Goal: Task Accomplishment & Management: Use online tool/utility

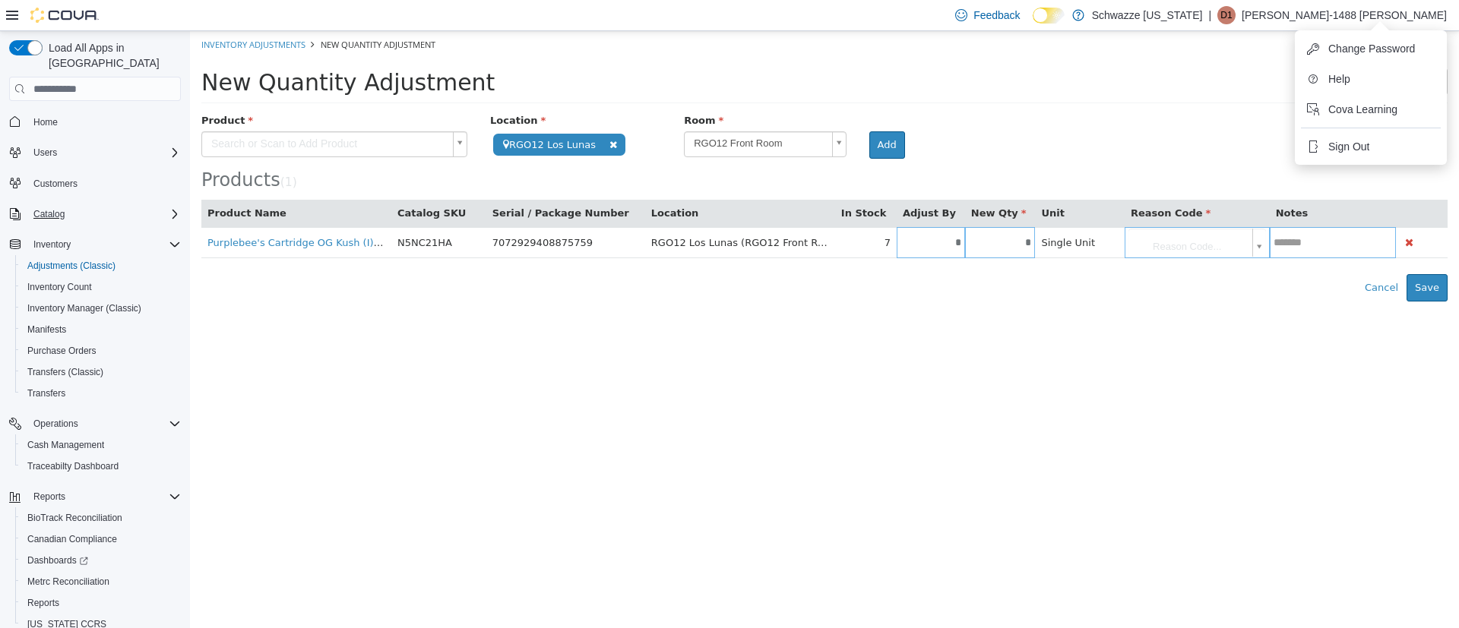
scroll to position [43, 0]
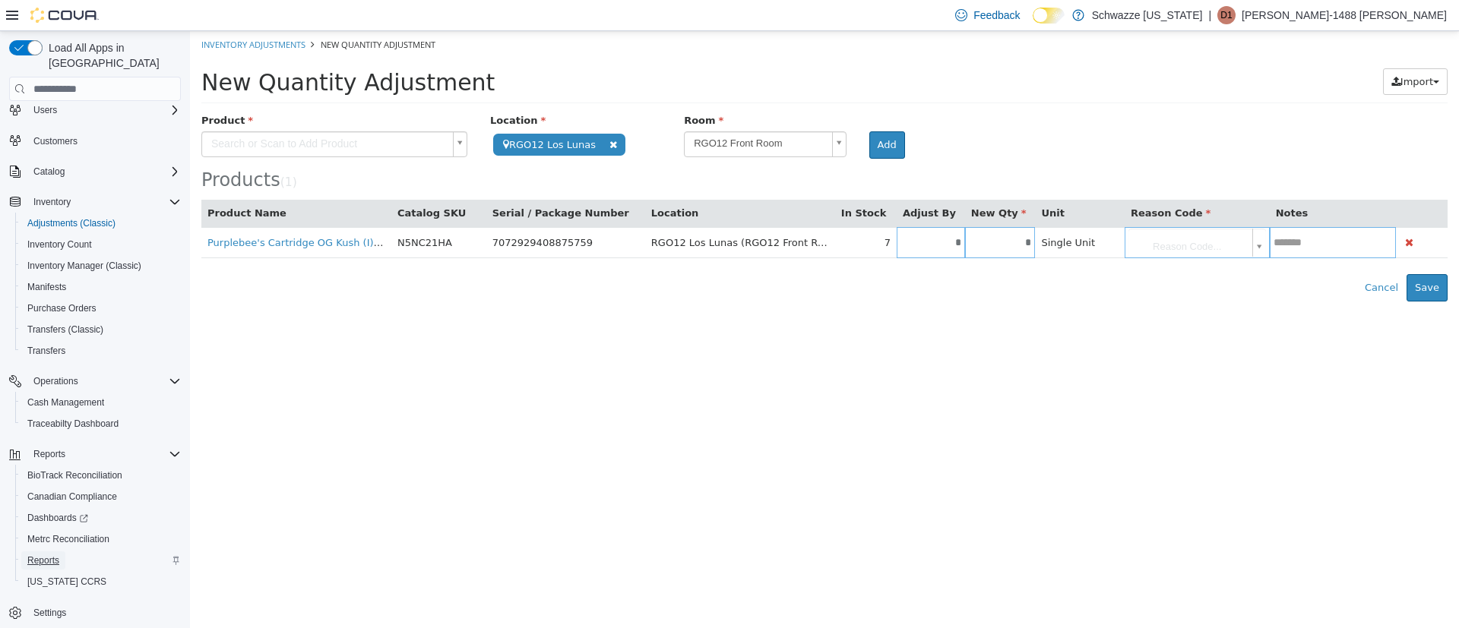
click at [43, 555] on span "Reports" at bounding box center [43, 561] width 32 height 12
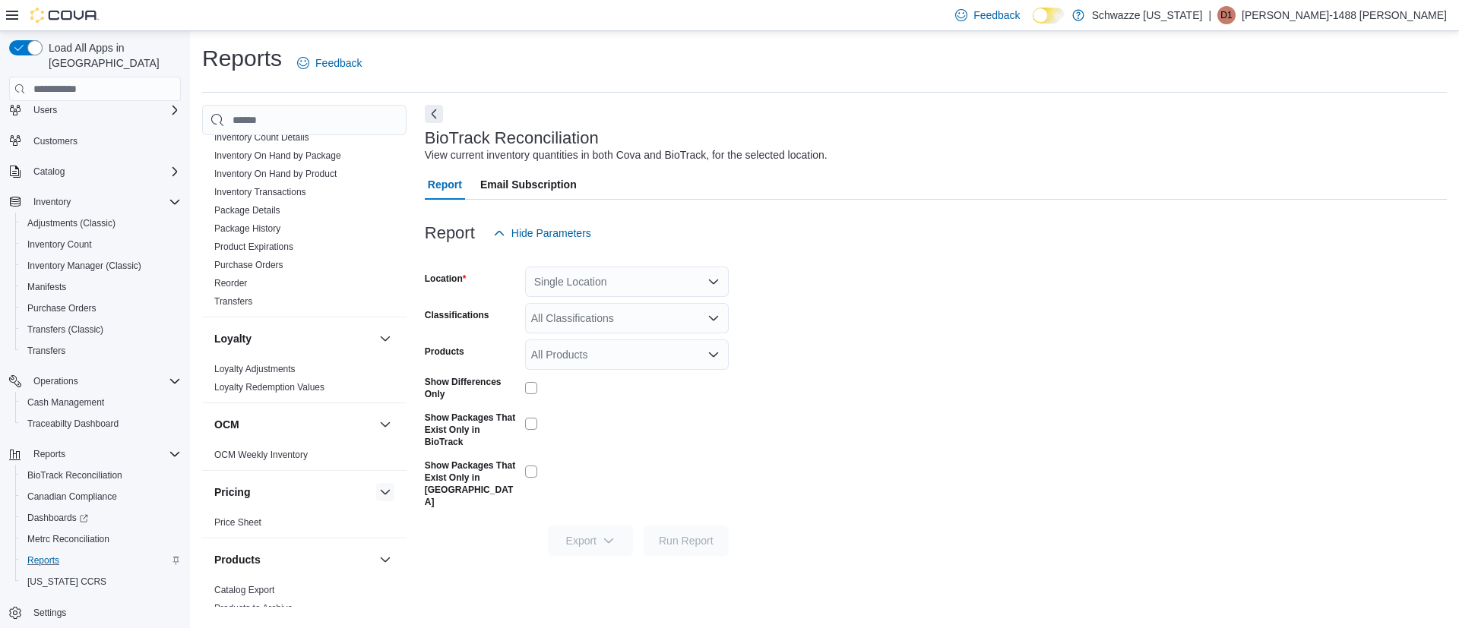
scroll to position [684, 0]
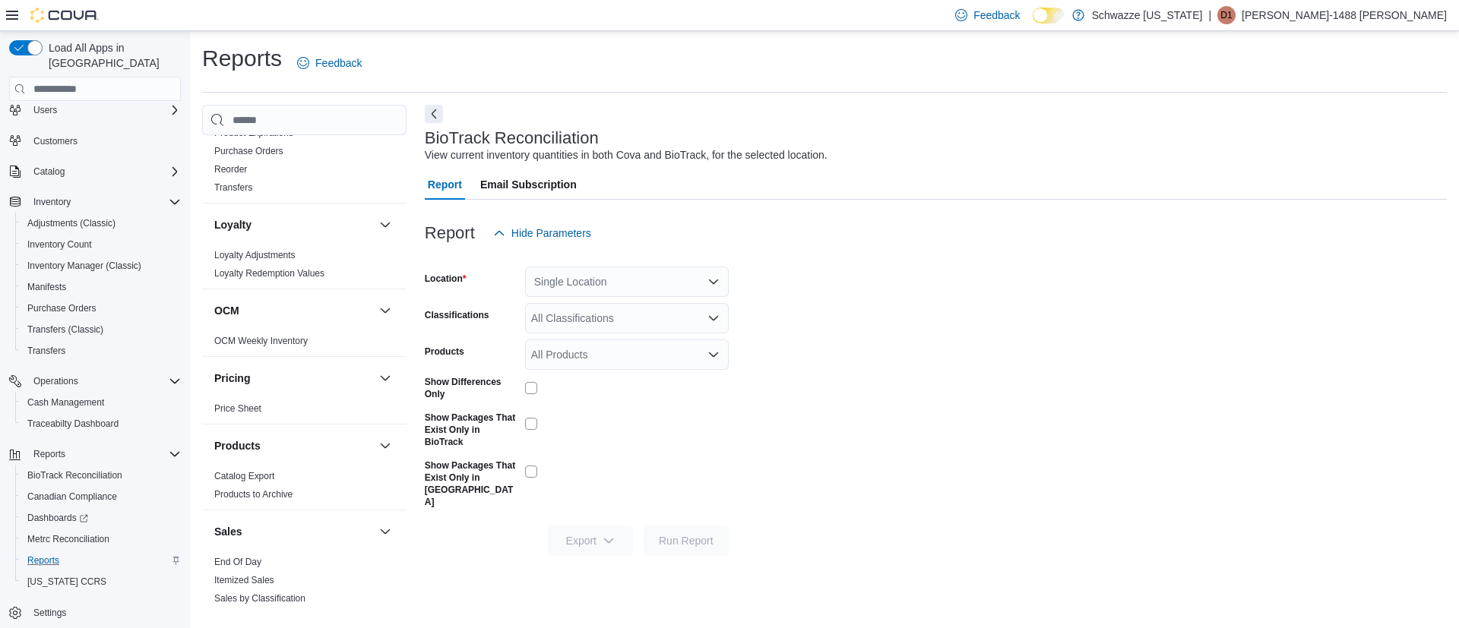
click at [337, 461] on div "Products" at bounding box center [304, 446] width 204 height 43
click at [286, 468] on span "Catalog Export" at bounding box center [304, 476] width 192 height 18
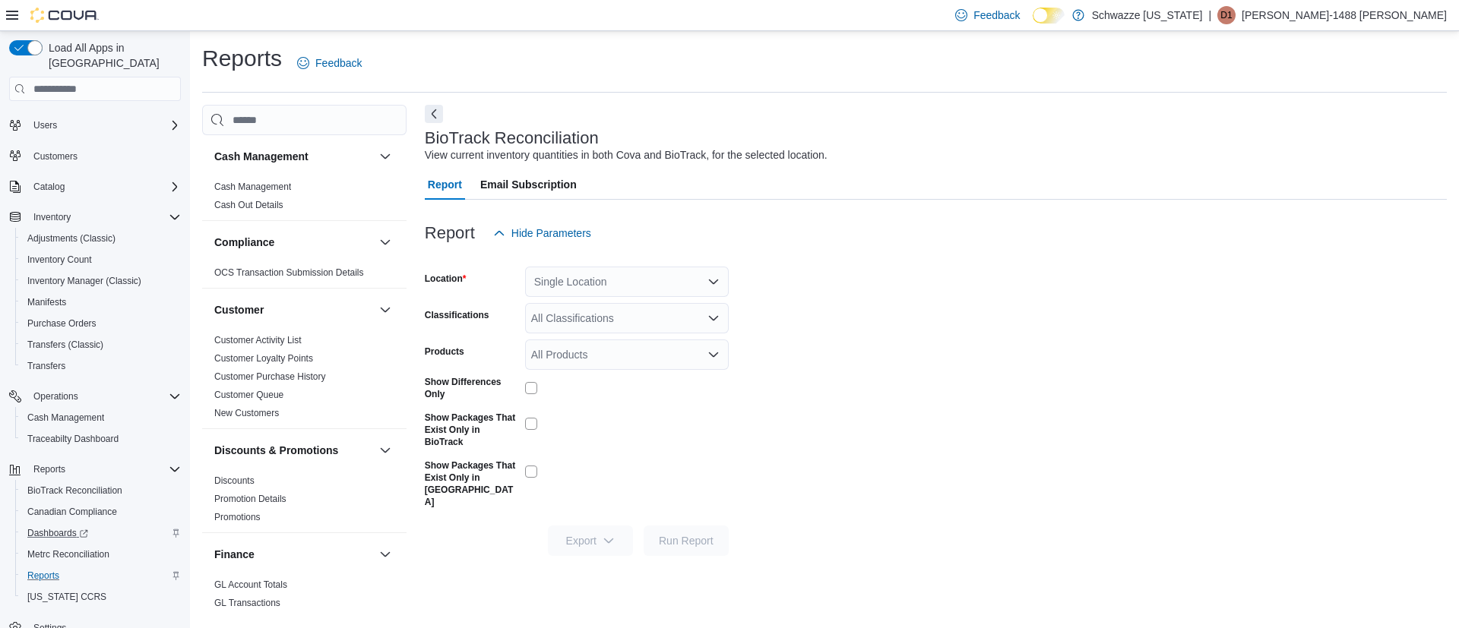
scroll to position [43, 0]
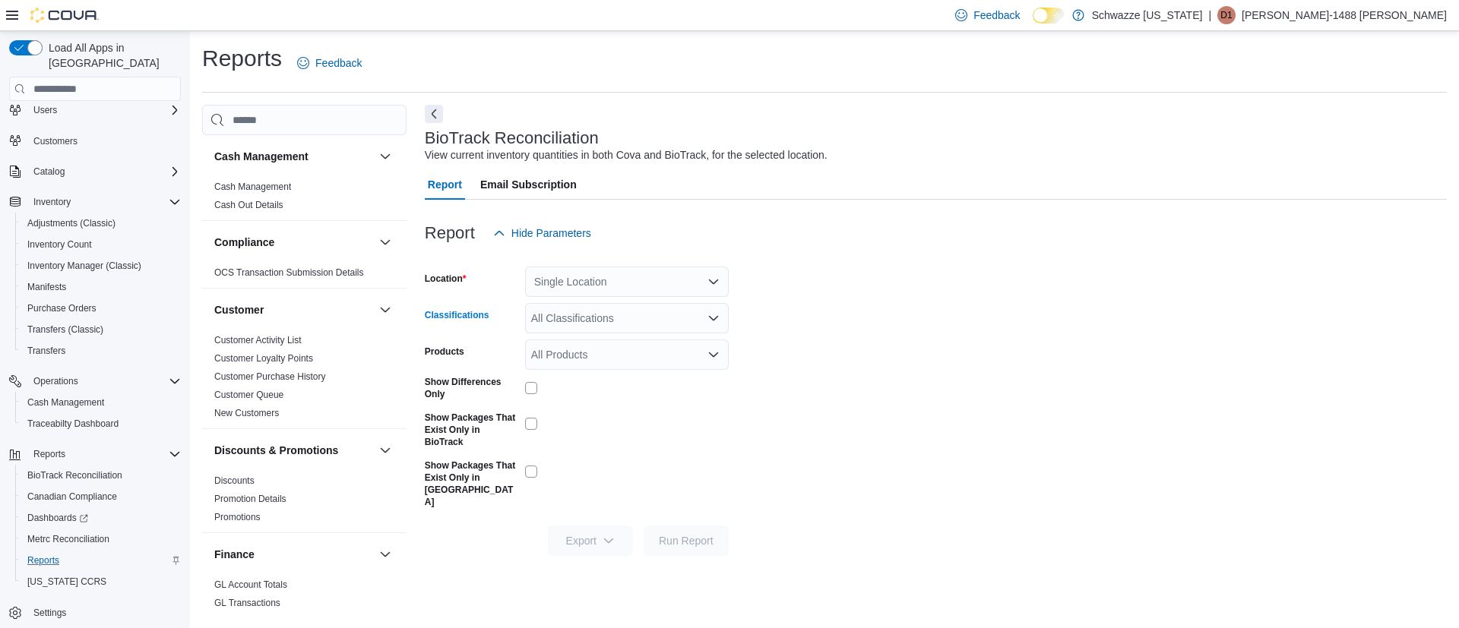
click at [713, 321] on icon "Open list of options" at bounding box center [713, 318] width 12 height 12
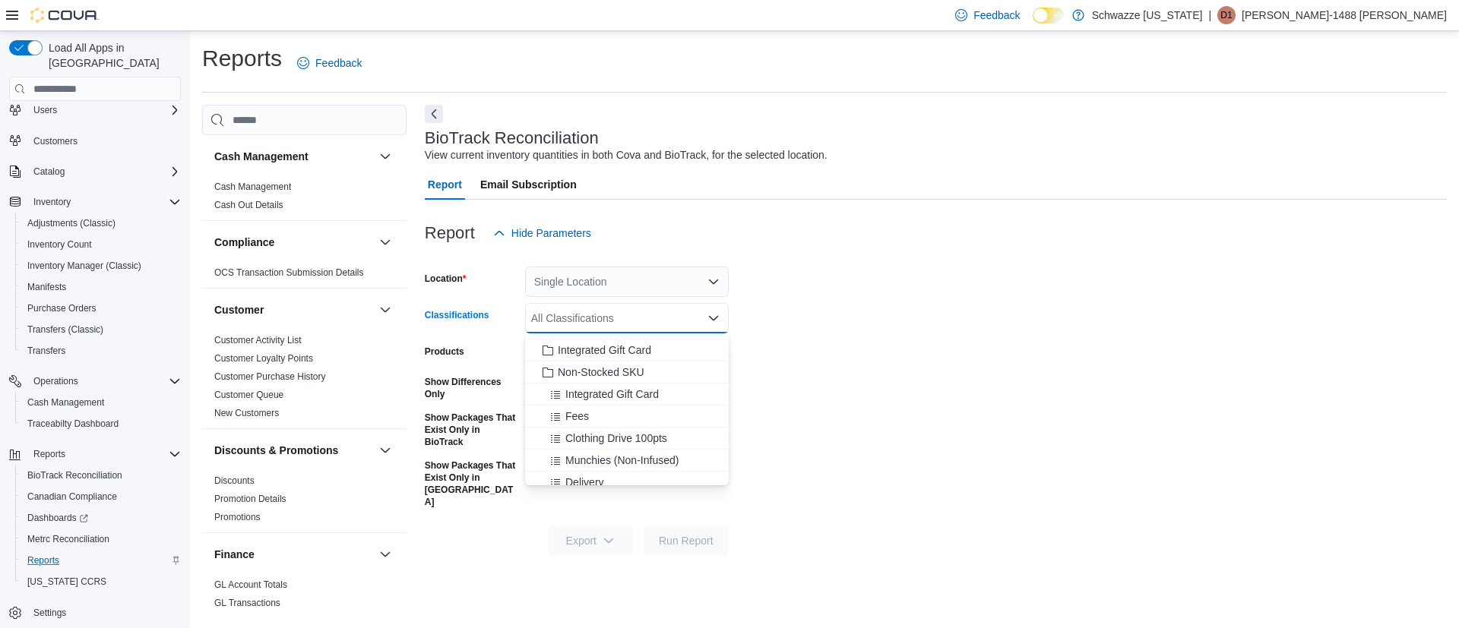
scroll to position [1346, 0]
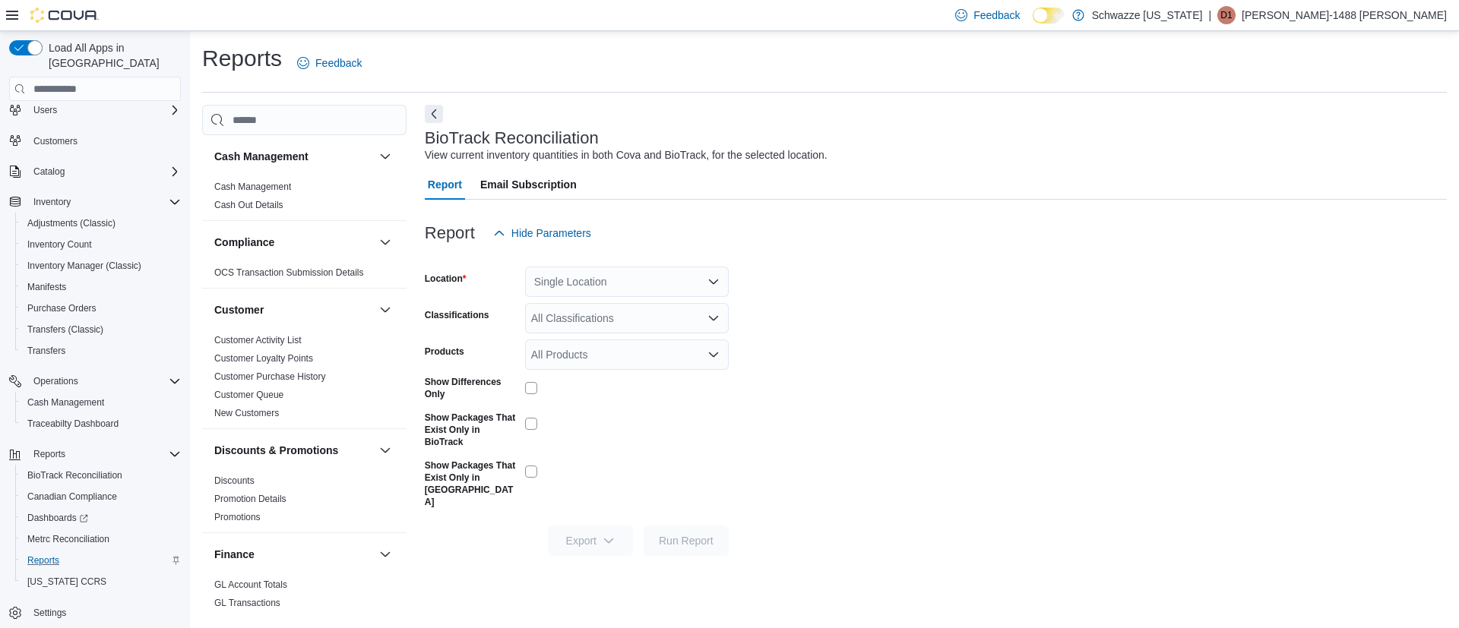
click at [930, 400] on form "Location Single Location Classifications All Classifications Products All Produ…" at bounding box center [936, 402] width 1022 height 308
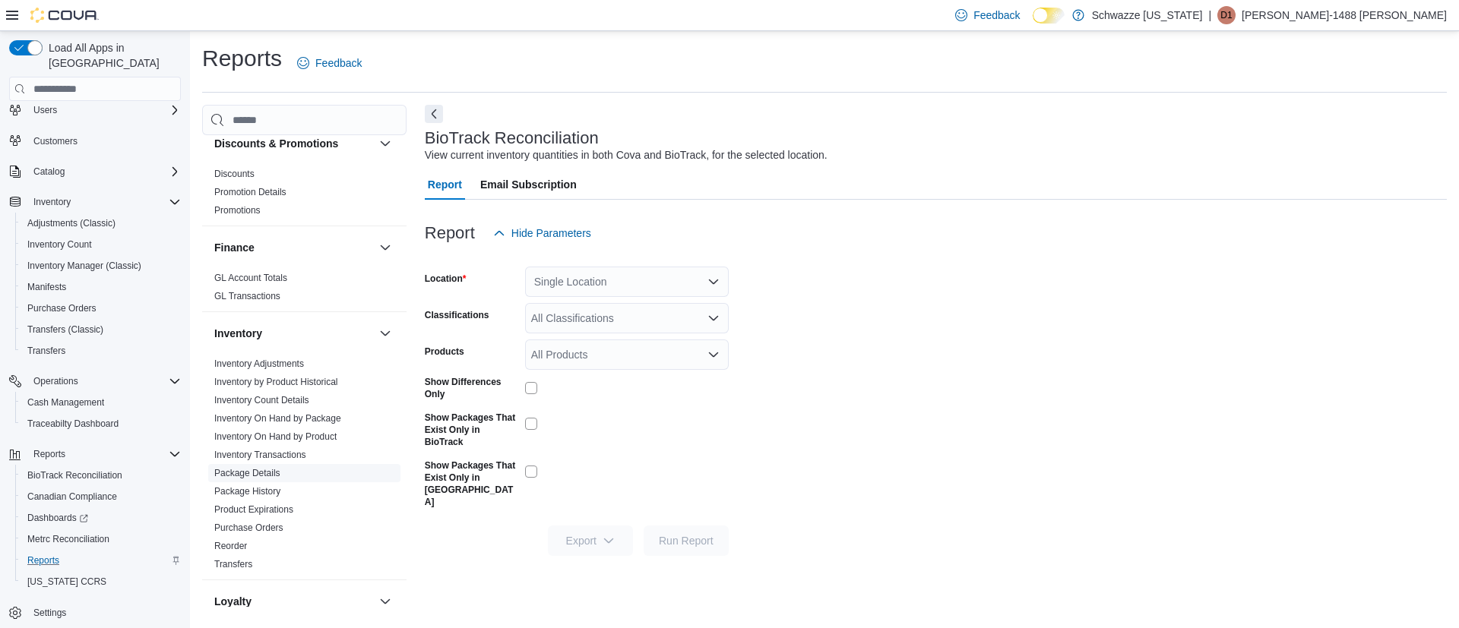
scroll to position [342, 0]
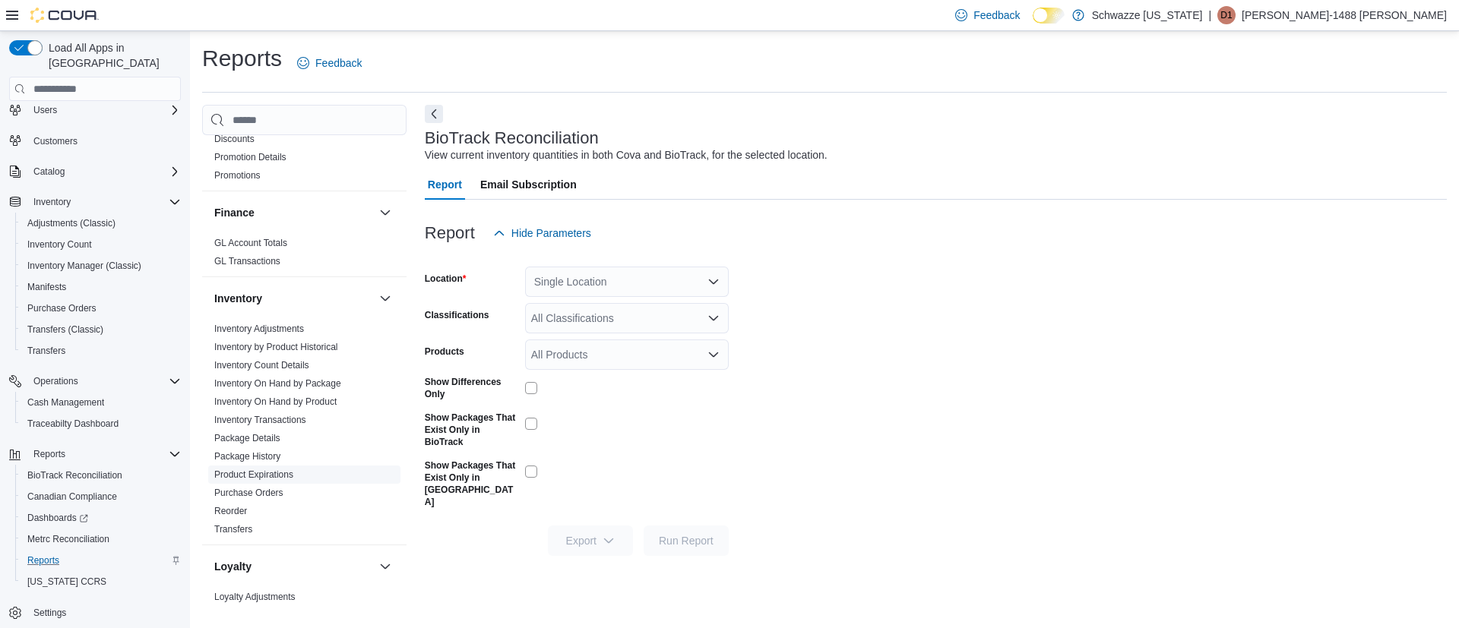
click at [279, 473] on link "Product Expirations" at bounding box center [253, 475] width 79 height 11
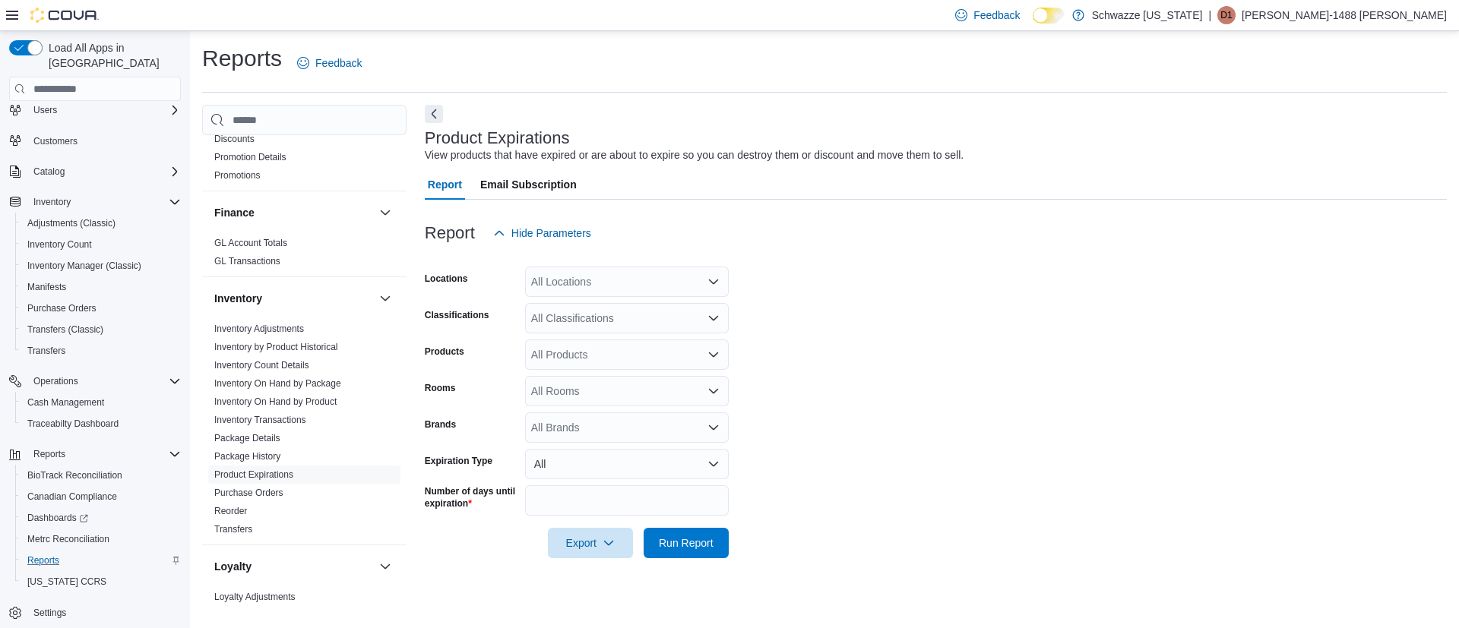
click at [719, 283] on icon "Open list of options" at bounding box center [713, 282] width 12 height 12
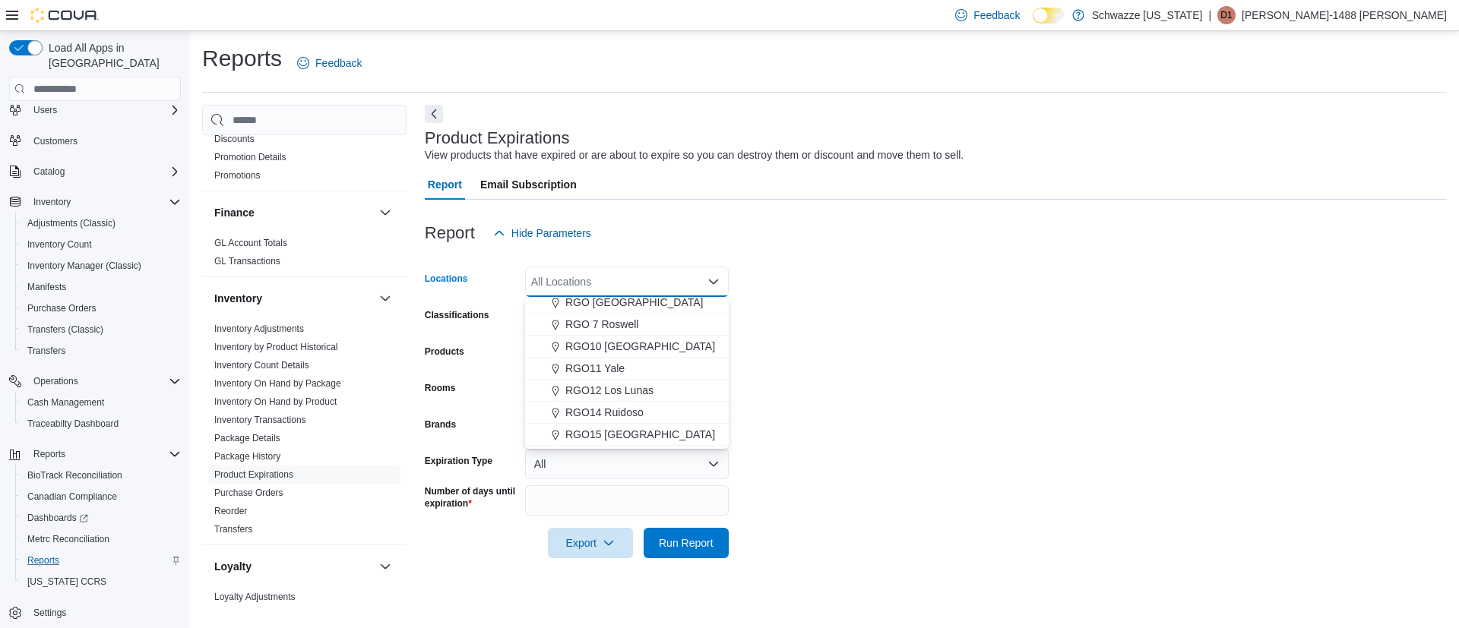
scroll to position [570, 0]
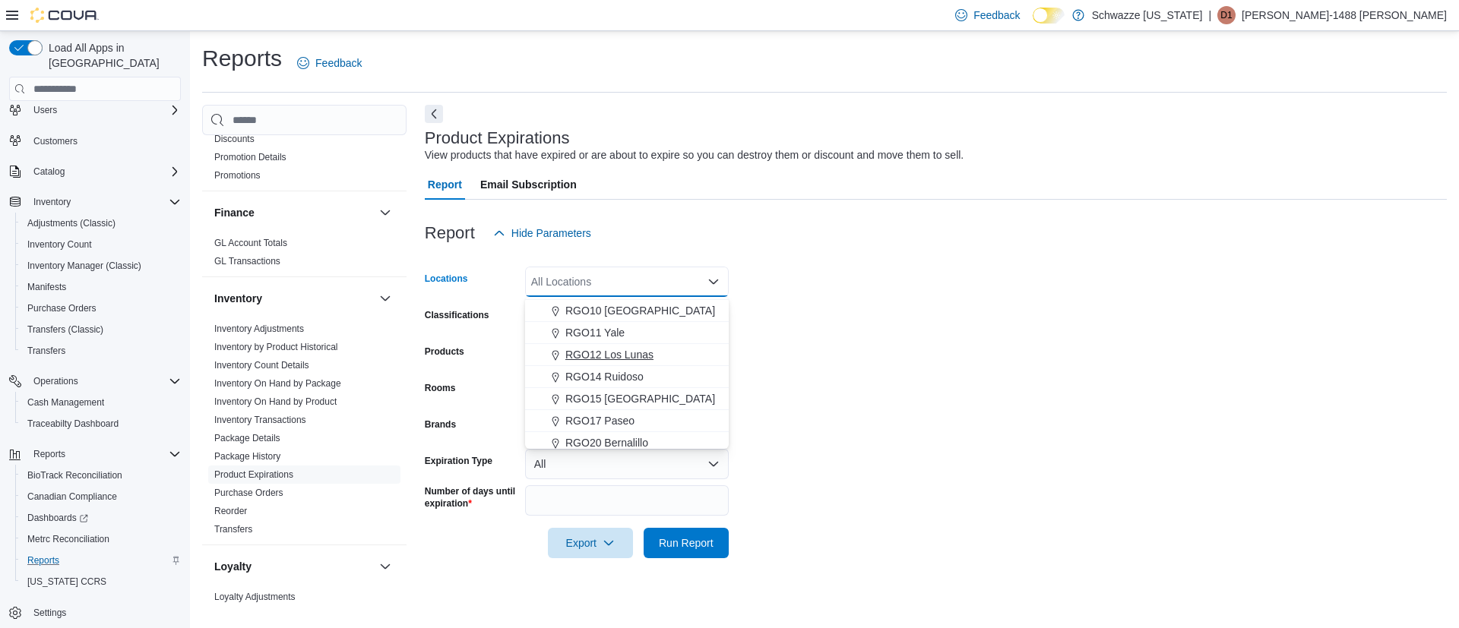
click at [621, 355] on span "RGO12 Los Lunas" at bounding box center [609, 354] width 88 height 15
click at [883, 429] on form "Locations RGO12 Los Lunas Combo box. Selected. RGO12 Los Lunas. Press Backspace…" at bounding box center [936, 403] width 1022 height 310
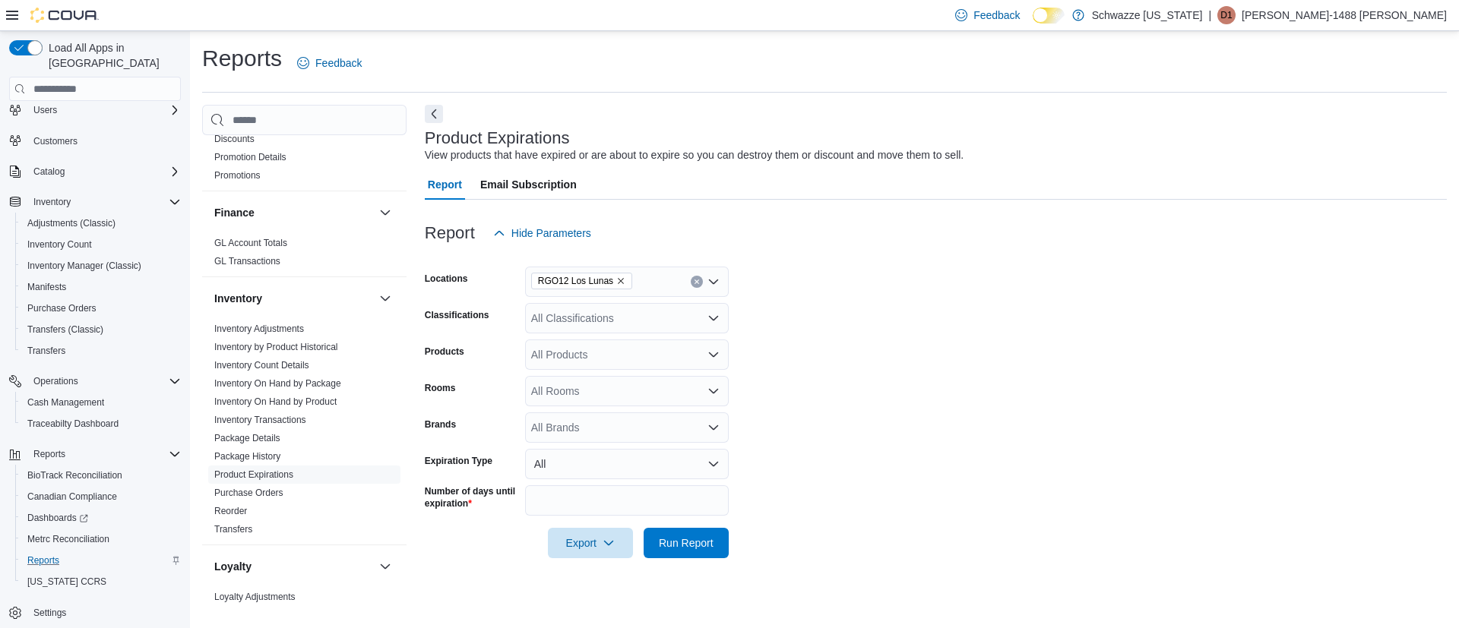
click at [711, 322] on icon "Open list of options" at bounding box center [713, 318] width 12 height 12
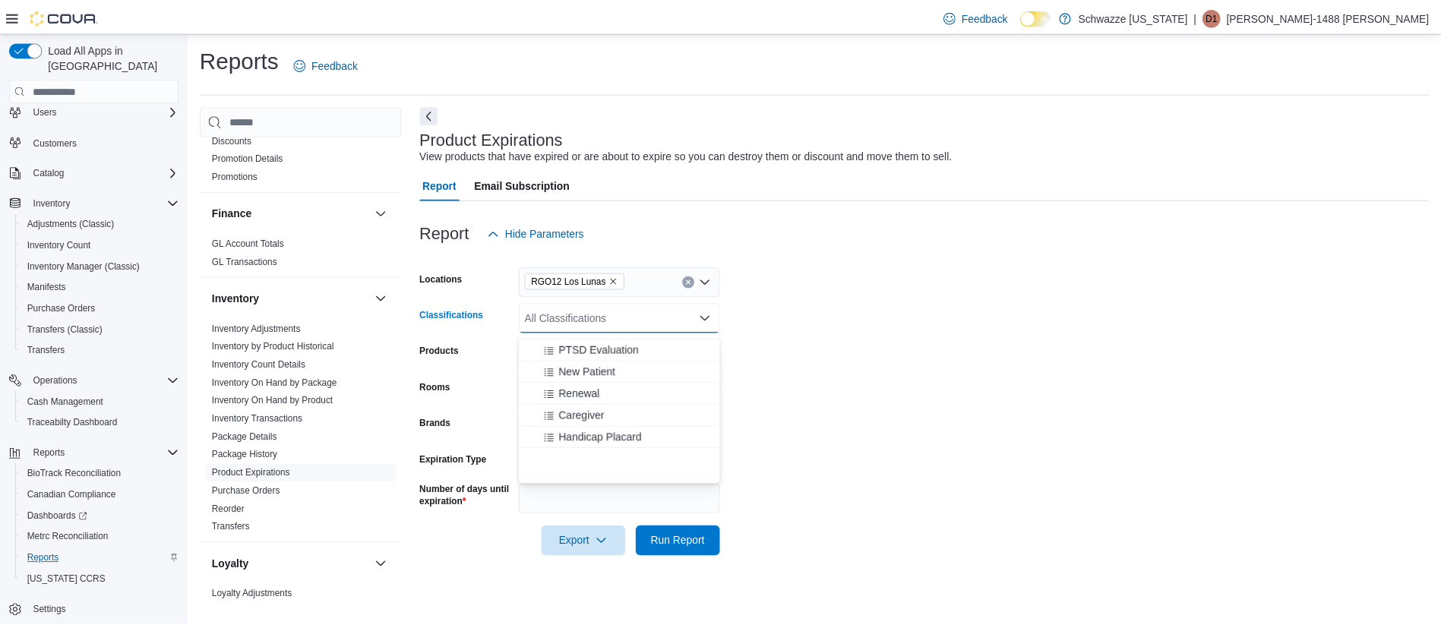
scroll to position [1346, 0]
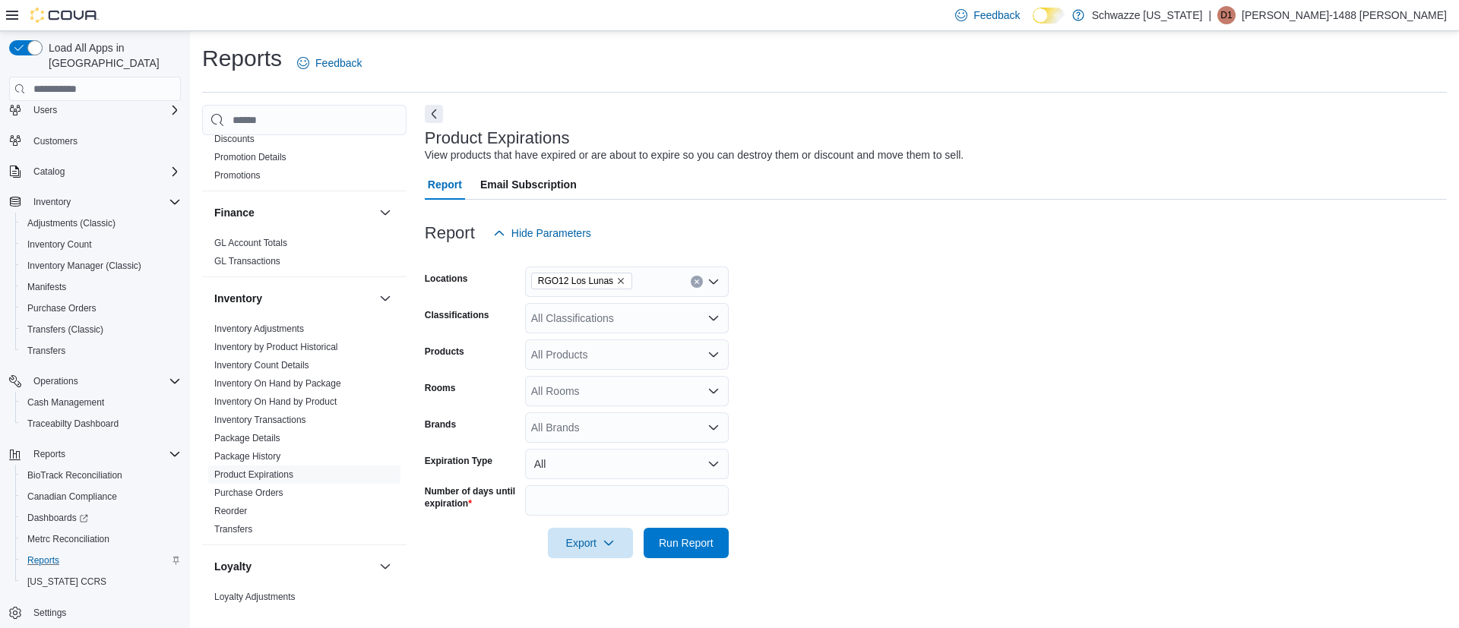
click at [1023, 403] on form "Locations RGO12 Los Lunas Classifications All Classifications Products All Prod…" at bounding box center [936, 403] width 1022 height 310
click at [713, 461] on button "All" at bounding box center [627, 464] width 204 height 30
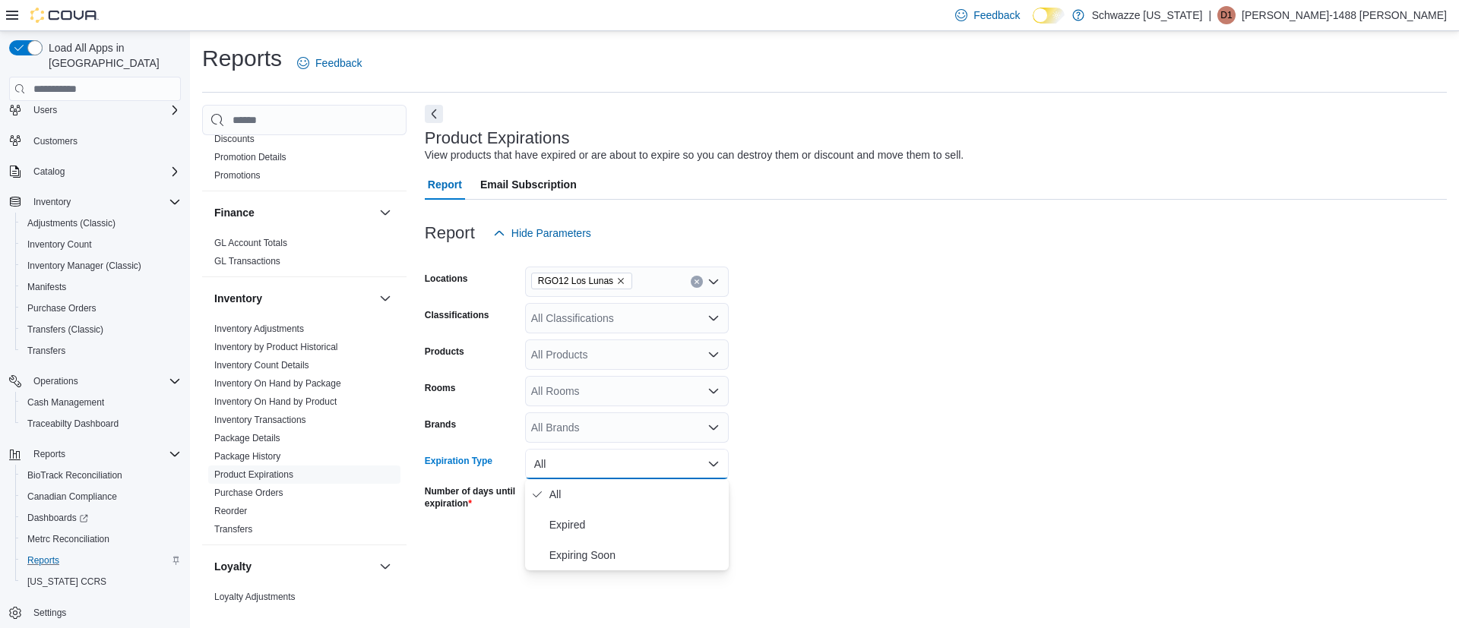
click at [1390, 507] on form "Locations RGO12 Los Lunas Classifications All Classifications Products All Prod…" at bounding box center [936, 403] width 1022 height 310
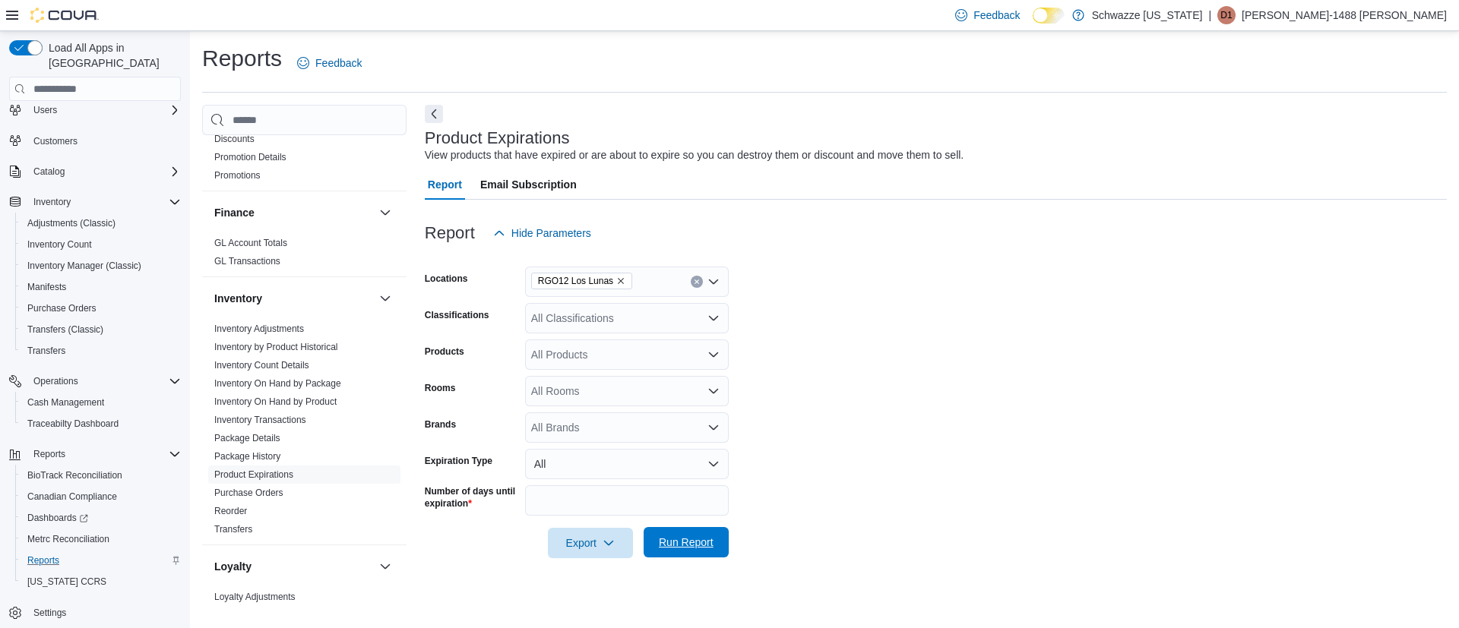
click at [682, 545] on span "Run Report" at bounding box center [686, 542] width 55 height 15
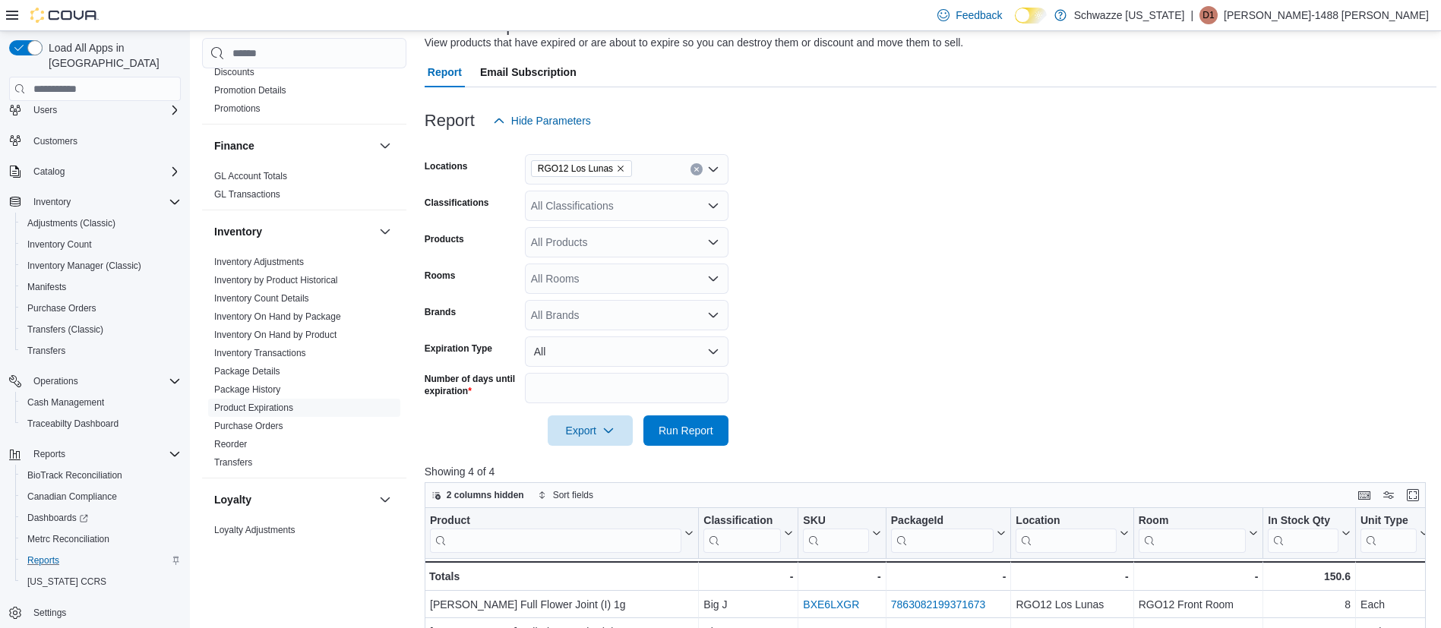
scroll to position [342, 0]
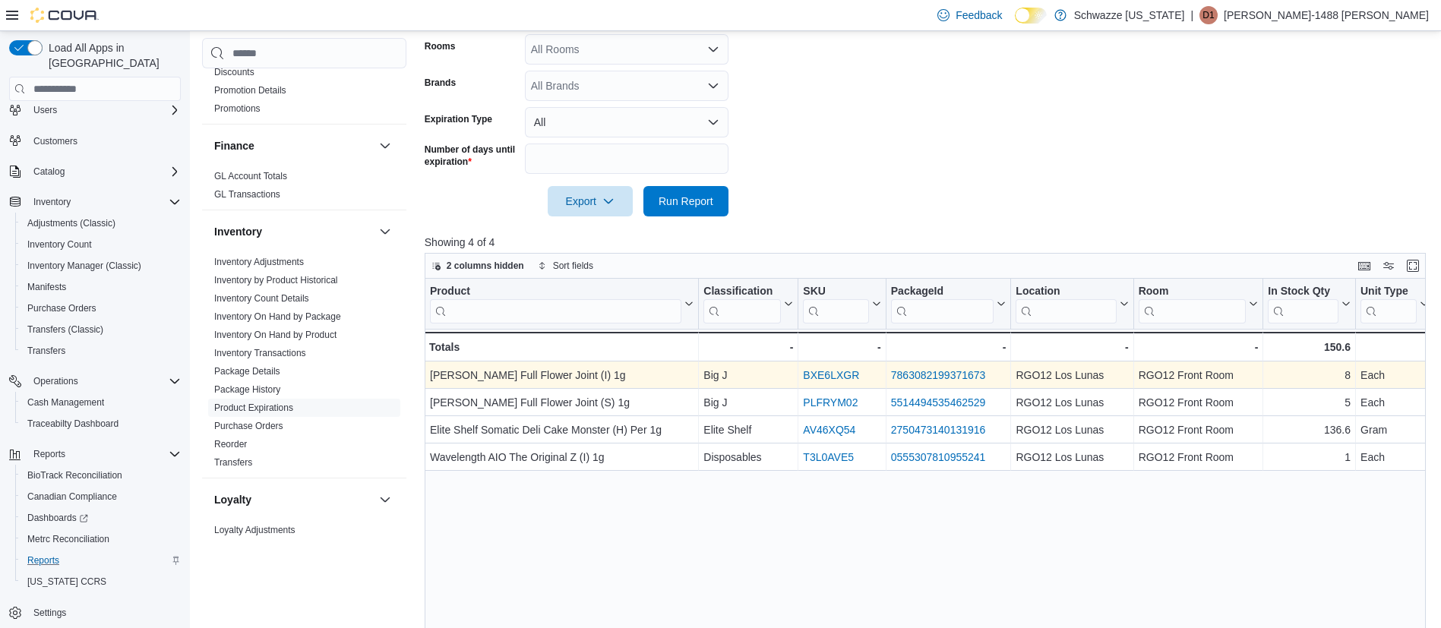
click at [936, 376] on link "7863082199371673" at bounding box center [938, 376] width 95 height 12
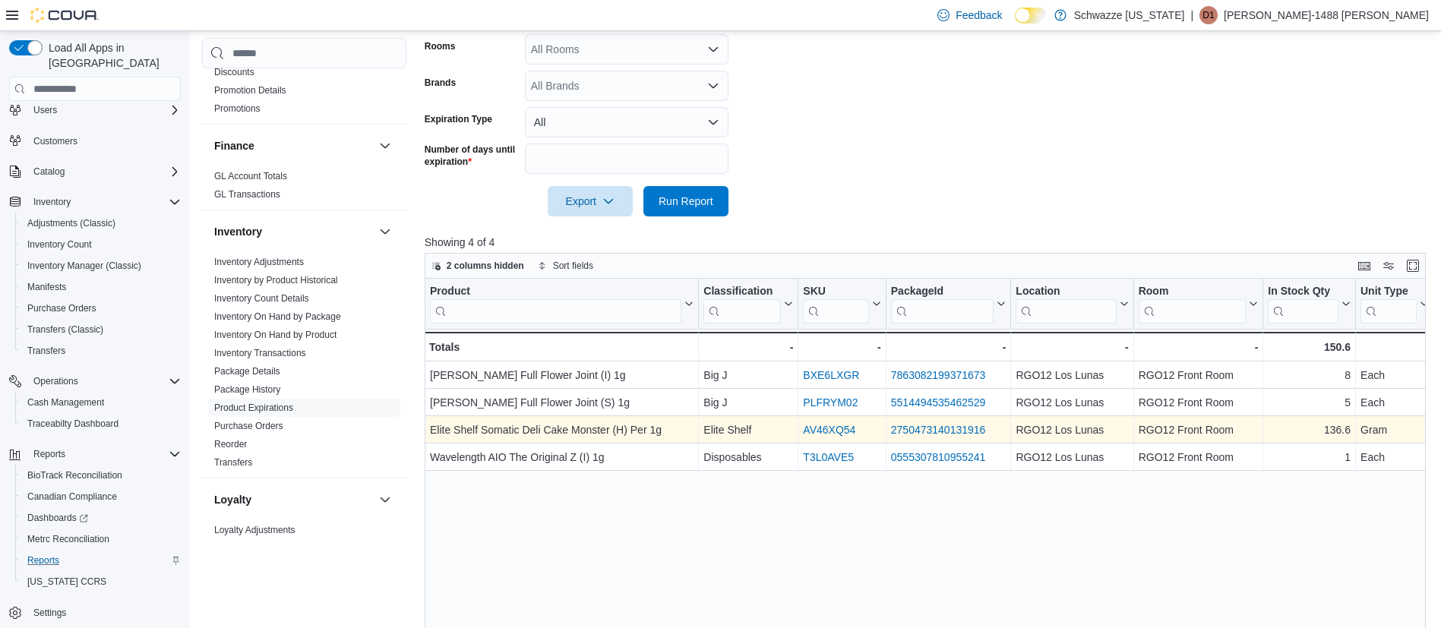
click at [953, 425] on link "2750473140131916" at bounding box center [938, 431] width 95 height 12
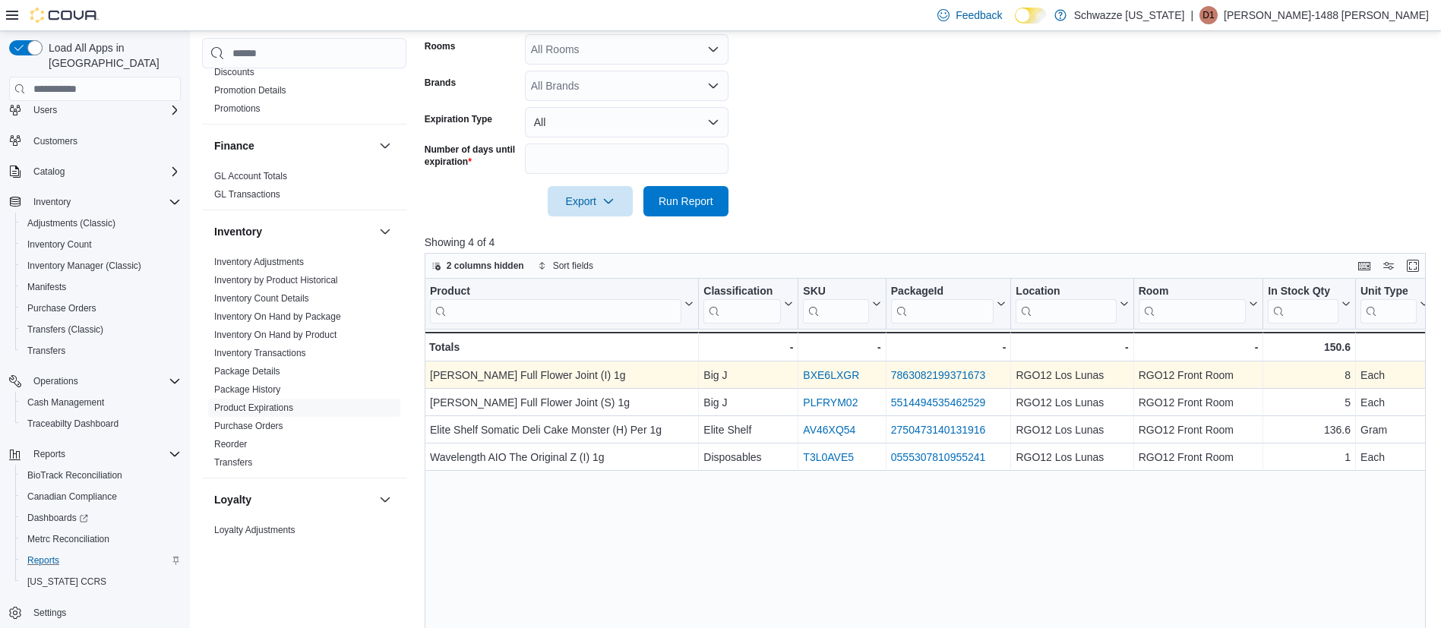
click at [949, 372] on link "7863082199371673" at bounding box center [938, 376] width 95 height 12
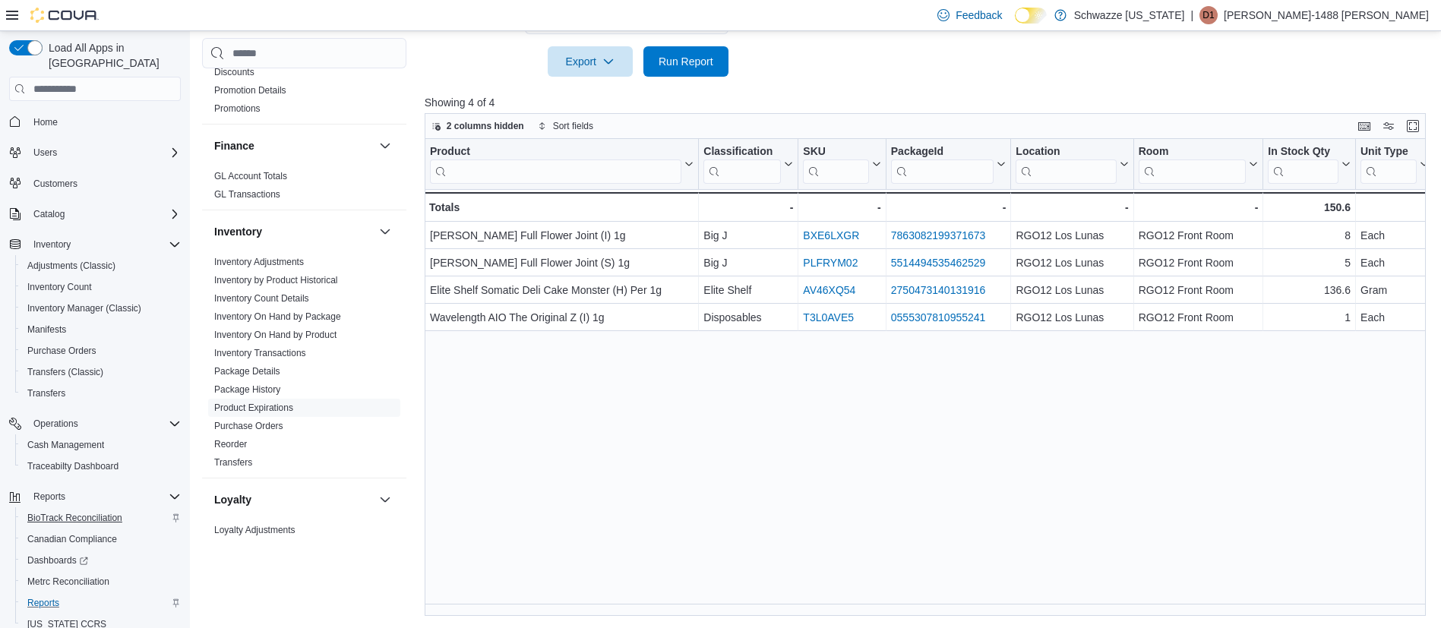
scroll to position [43, 0]
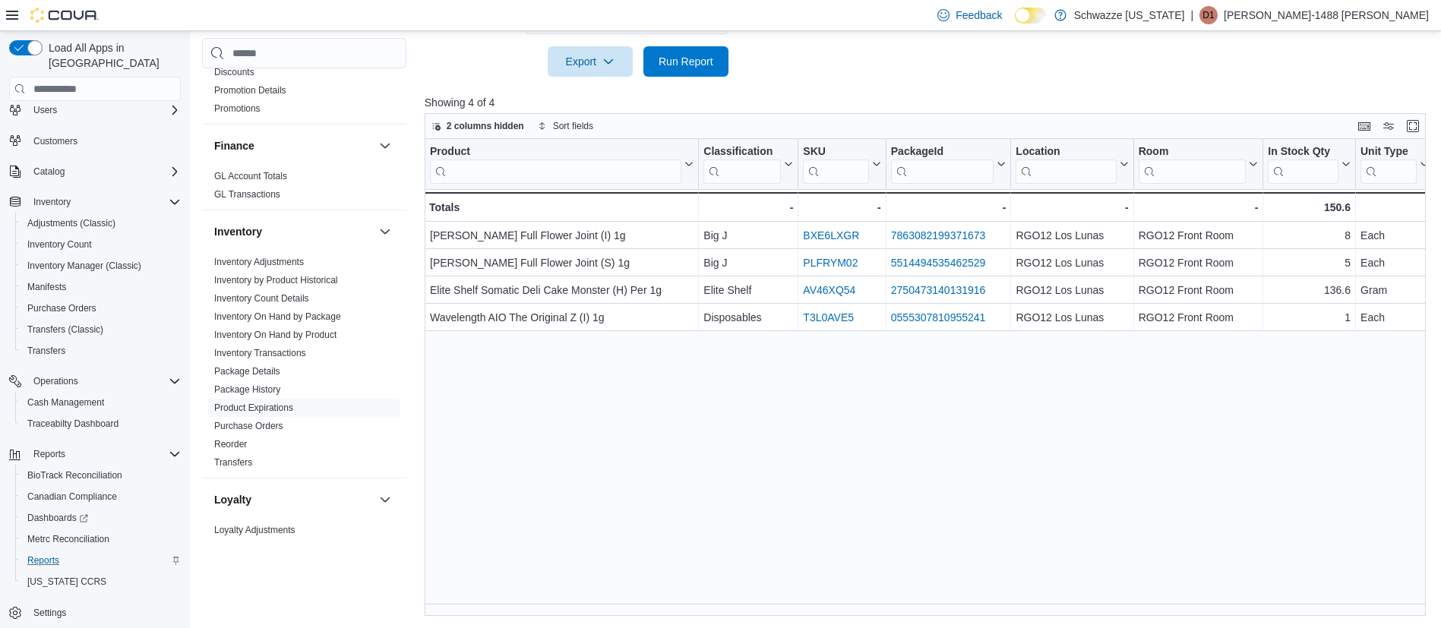
drag, startPoint x: 817, startPoint y: 395, endPoint x: 729, endPoint y: 63, distance: 343.3
click at [814, 390] on div "Product Click to view column header actions Classification Click to view column…" at bounding box center [931, 377] width 1012 height 477
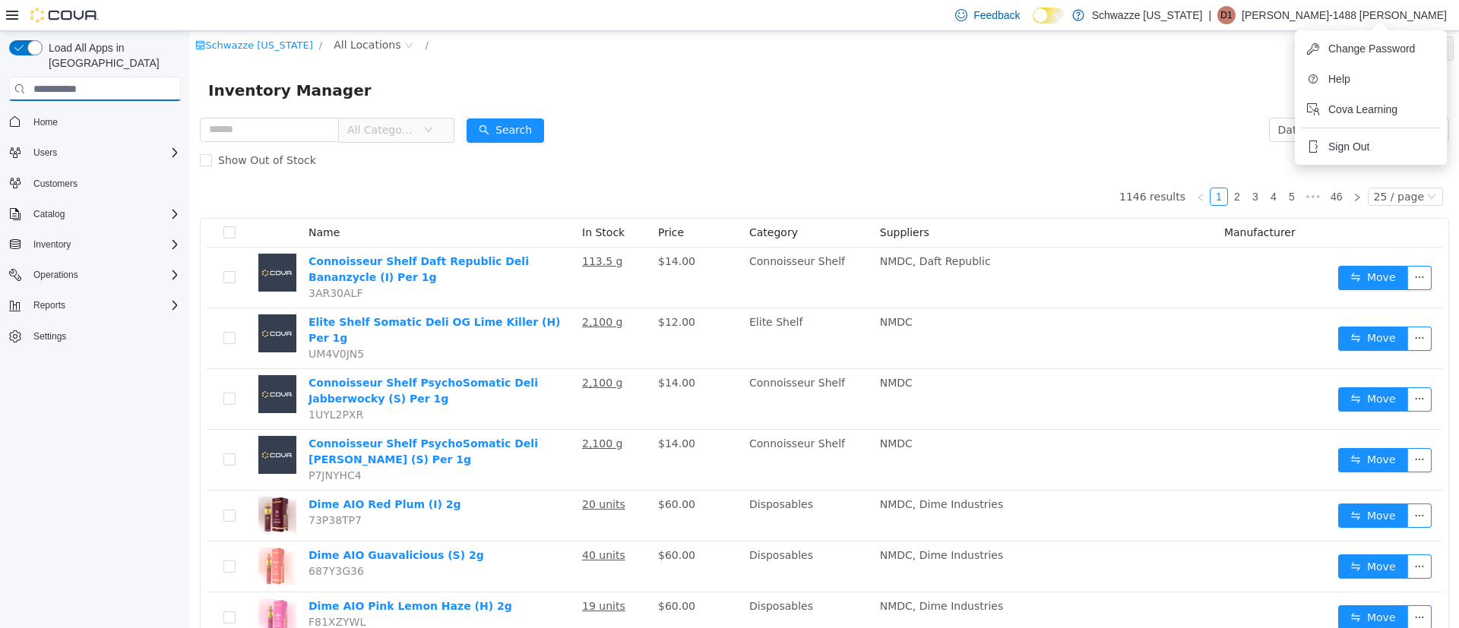
click at [126, 77] on input "search" at bounding box center [95, 89] width 172 height 24
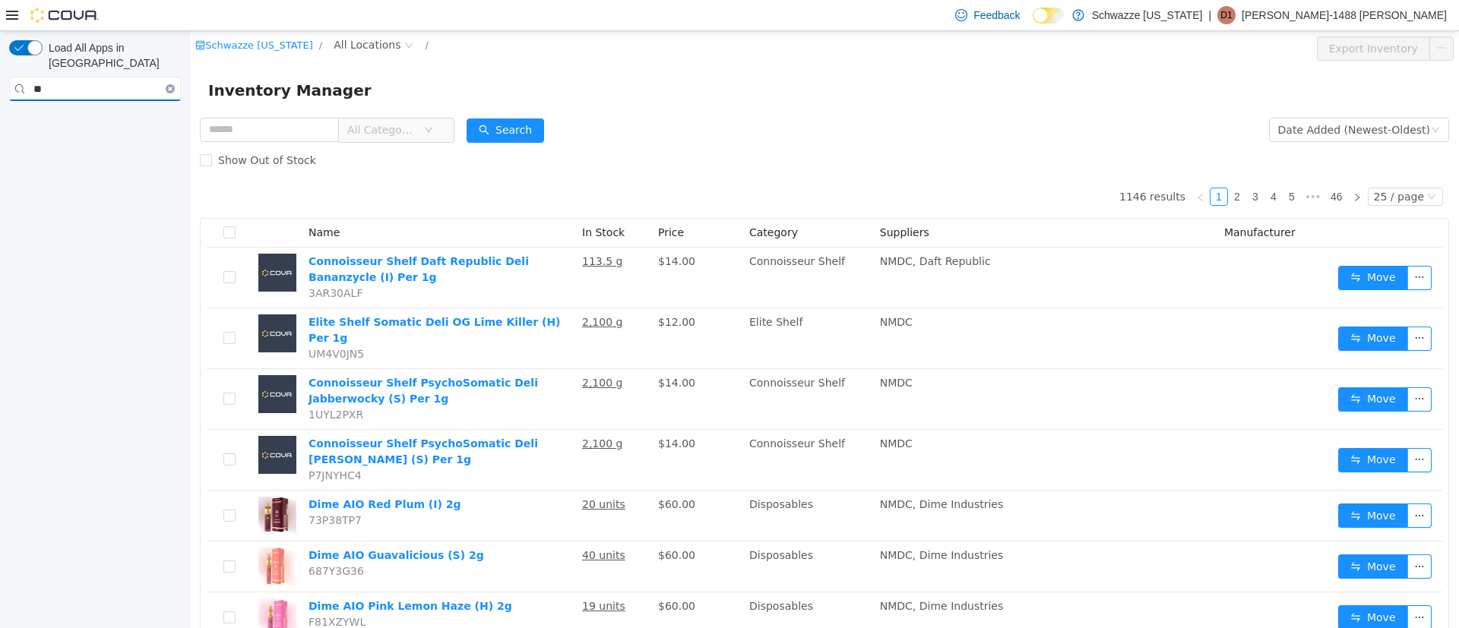
type input "*"
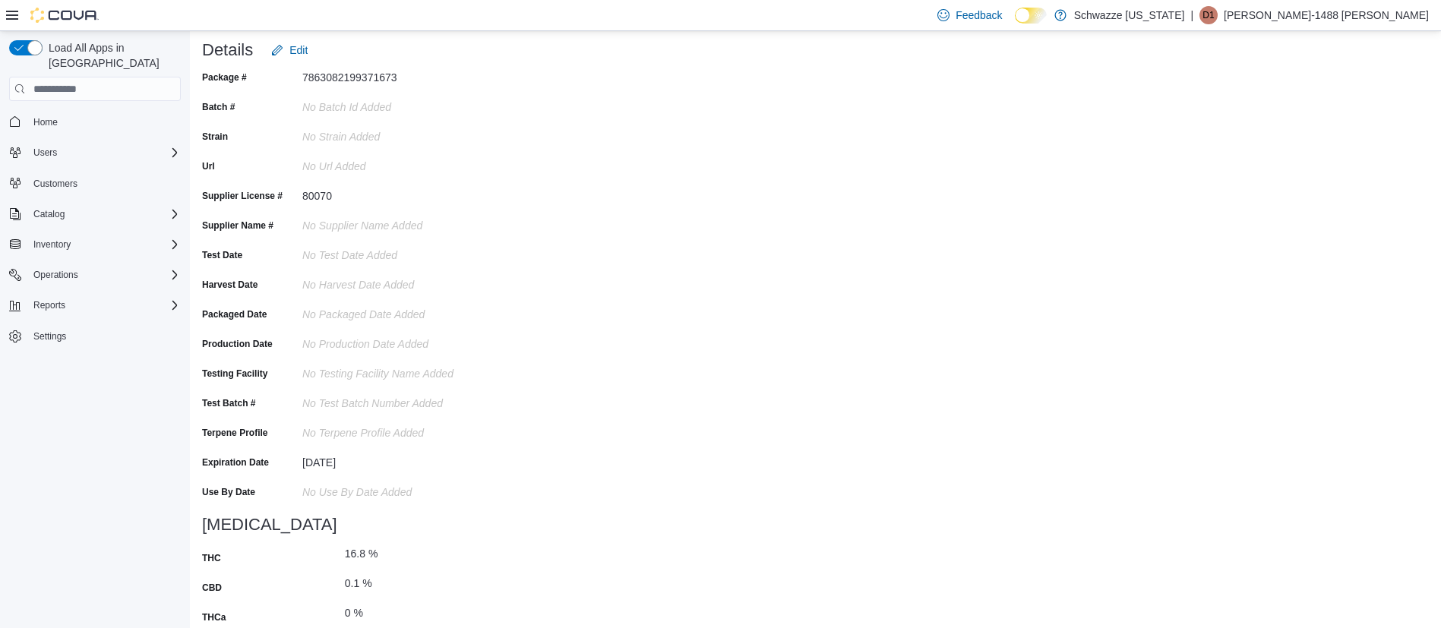
scroll to position [25, 0]
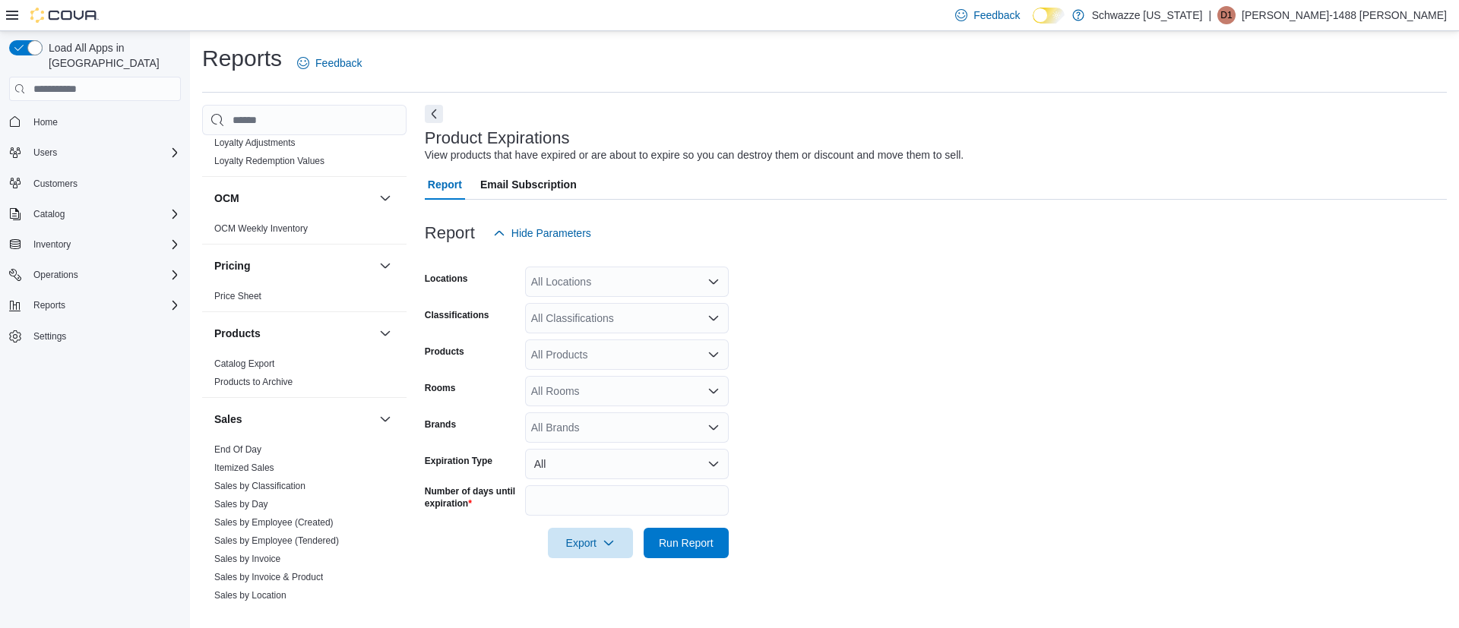
scroll to position [798, 0]
click at [245, 451] on link "End Of Day" at bounding box center [237, 448] width 47 height 11
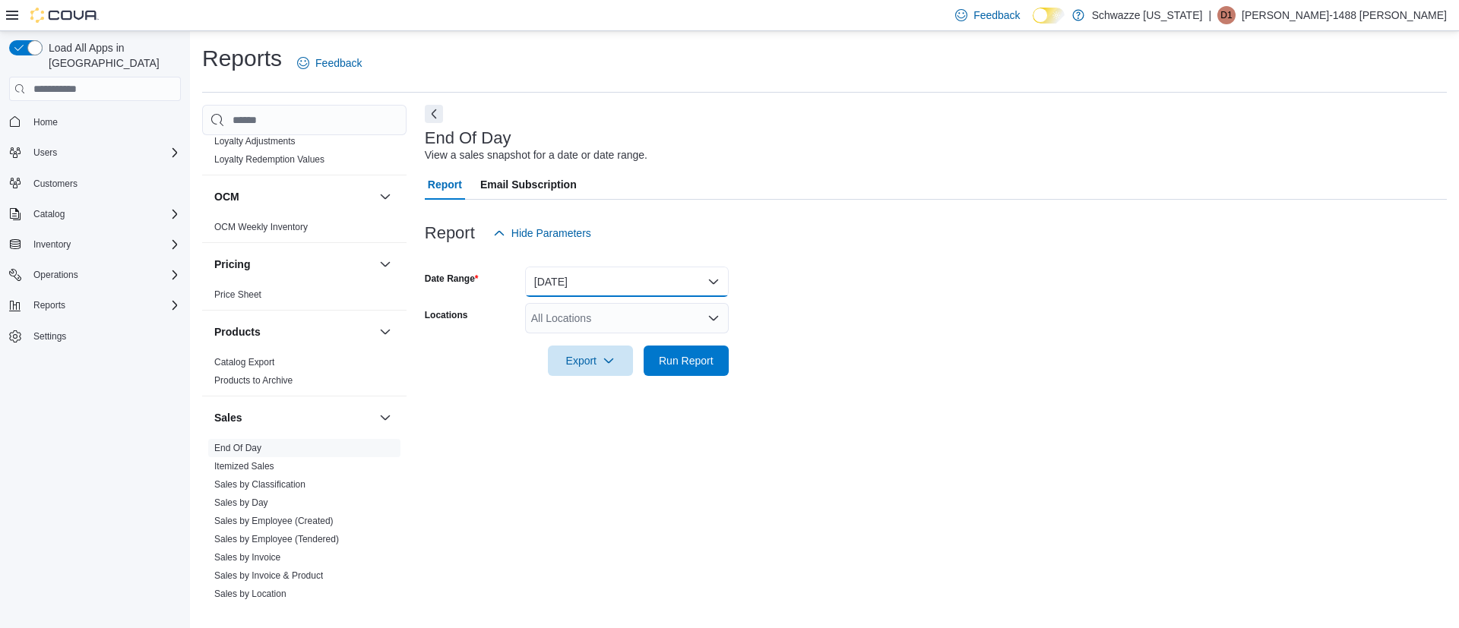
click at [713, 276] on button "[DATE]" at bounding box center [627, 282] width 204 height 30
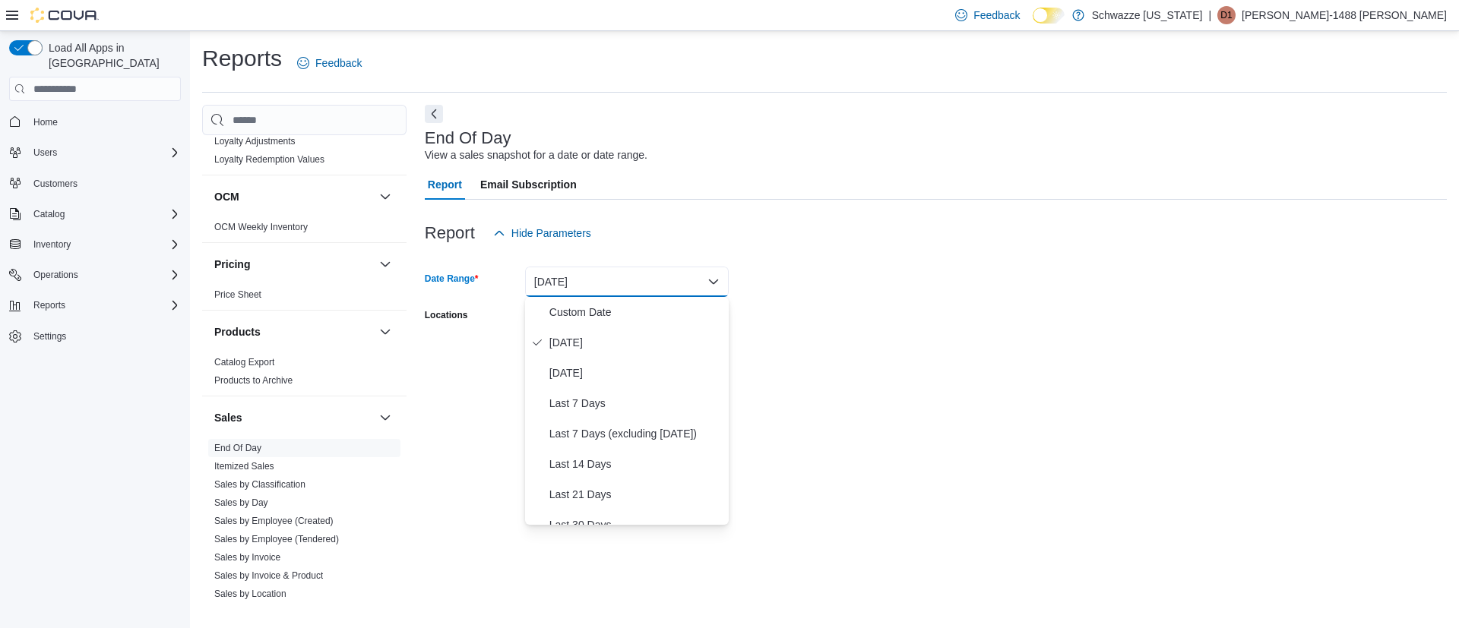
click at [1094, 419] on div "End Of Day View a sales snapshot for a date or date range. Report Email Subscri…" at bounding box center [936, 355] width 1022 height 501
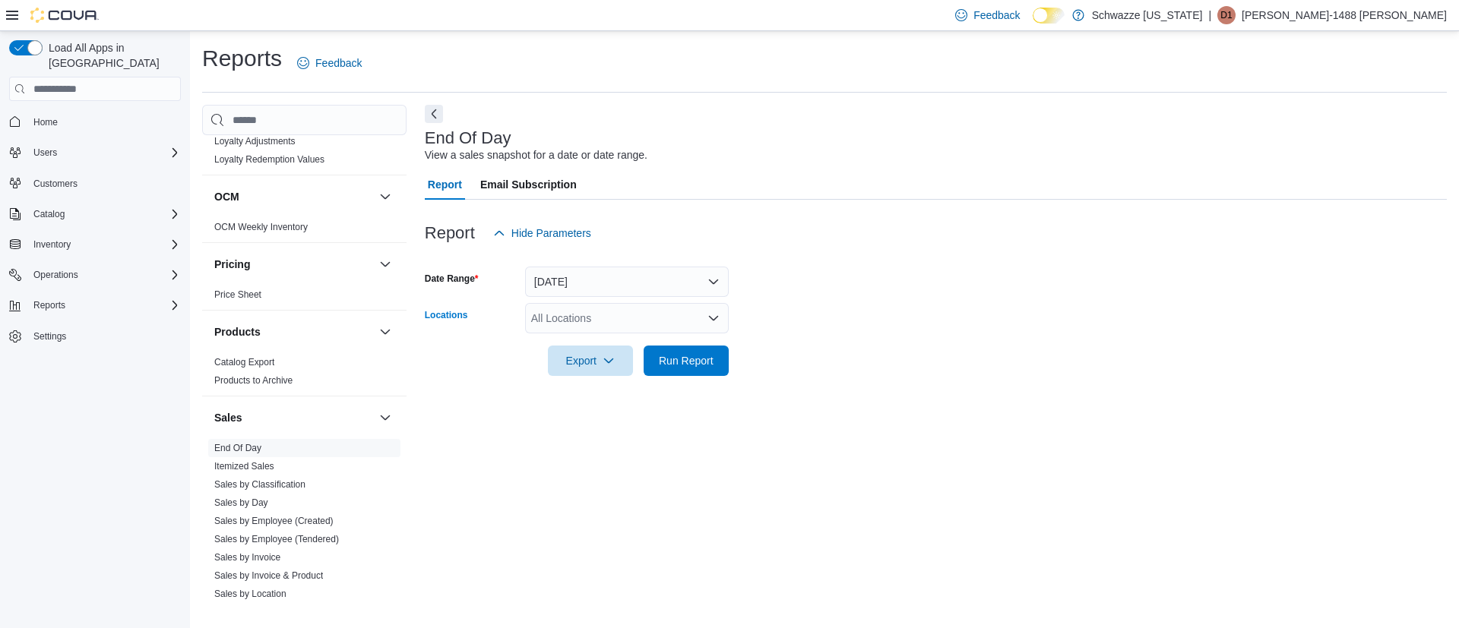
click at [713, 321] on icon "Open list of options" at bounding box center [713, 318] width 12 height 12
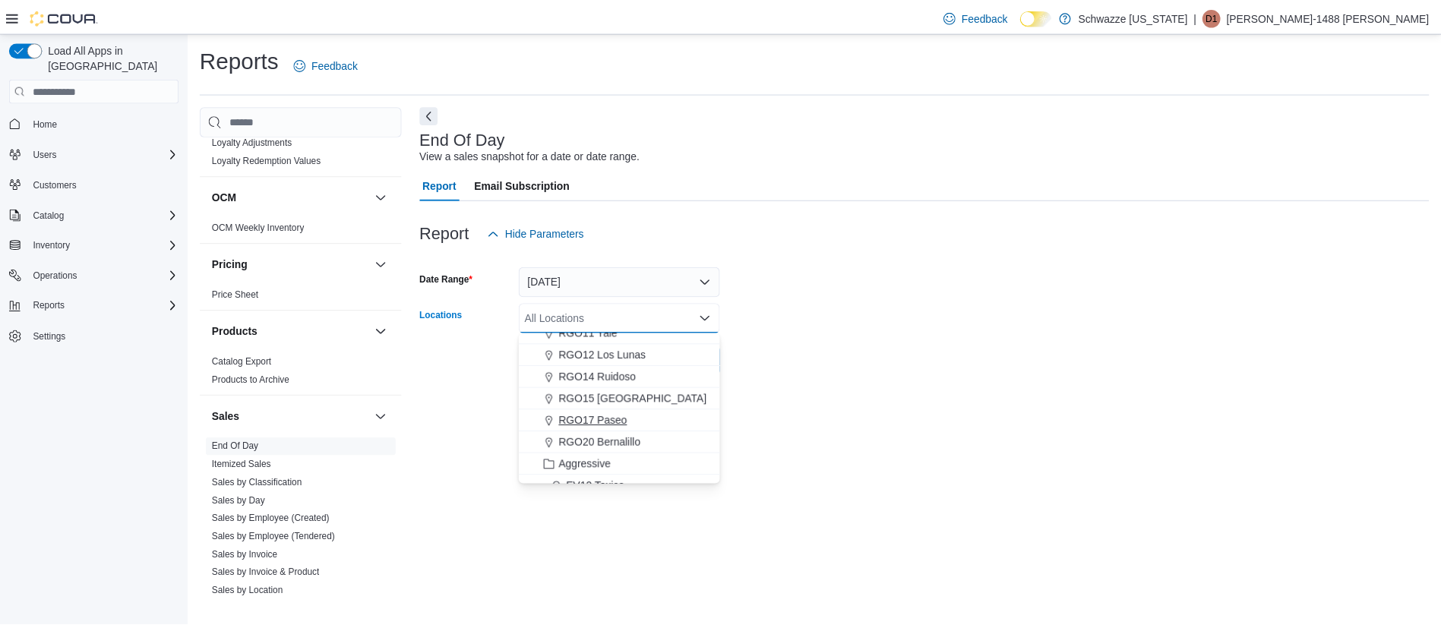
scroll to position [570, 0]
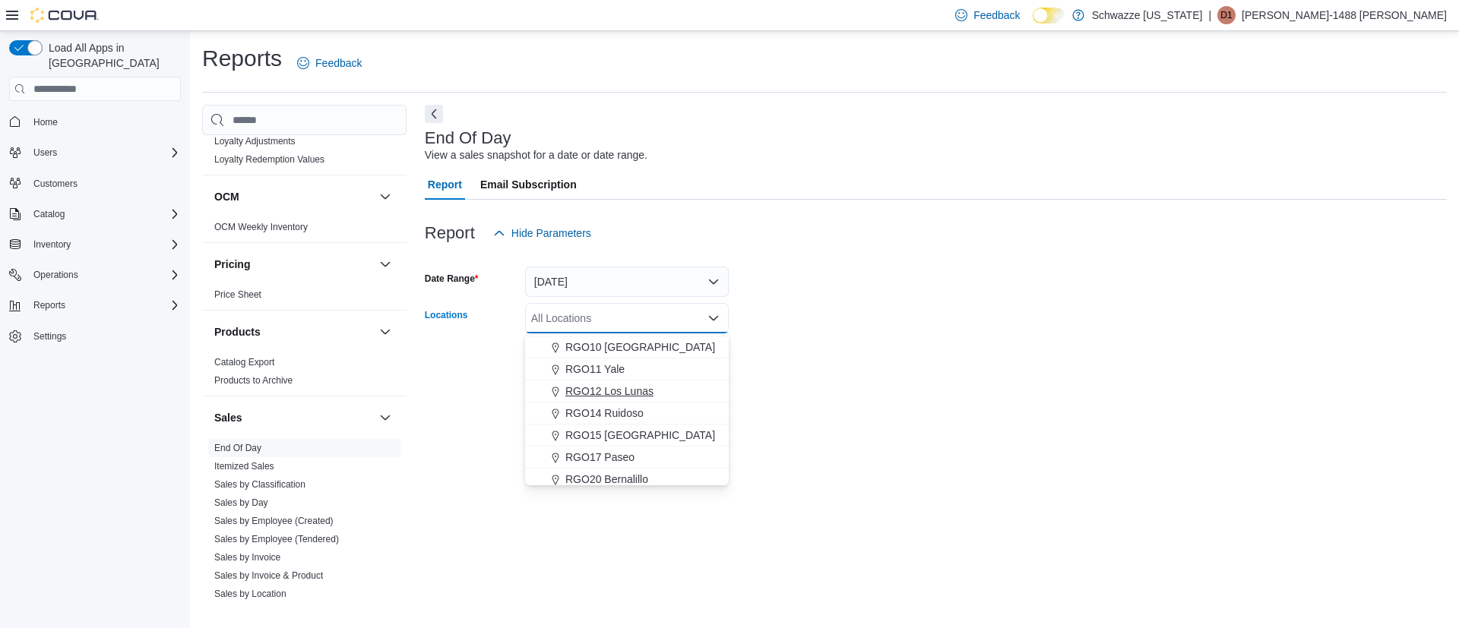
click at [617, 389] on span "RGO12 Los Lunas" at bounding box center [609, 391] width 88 height 15
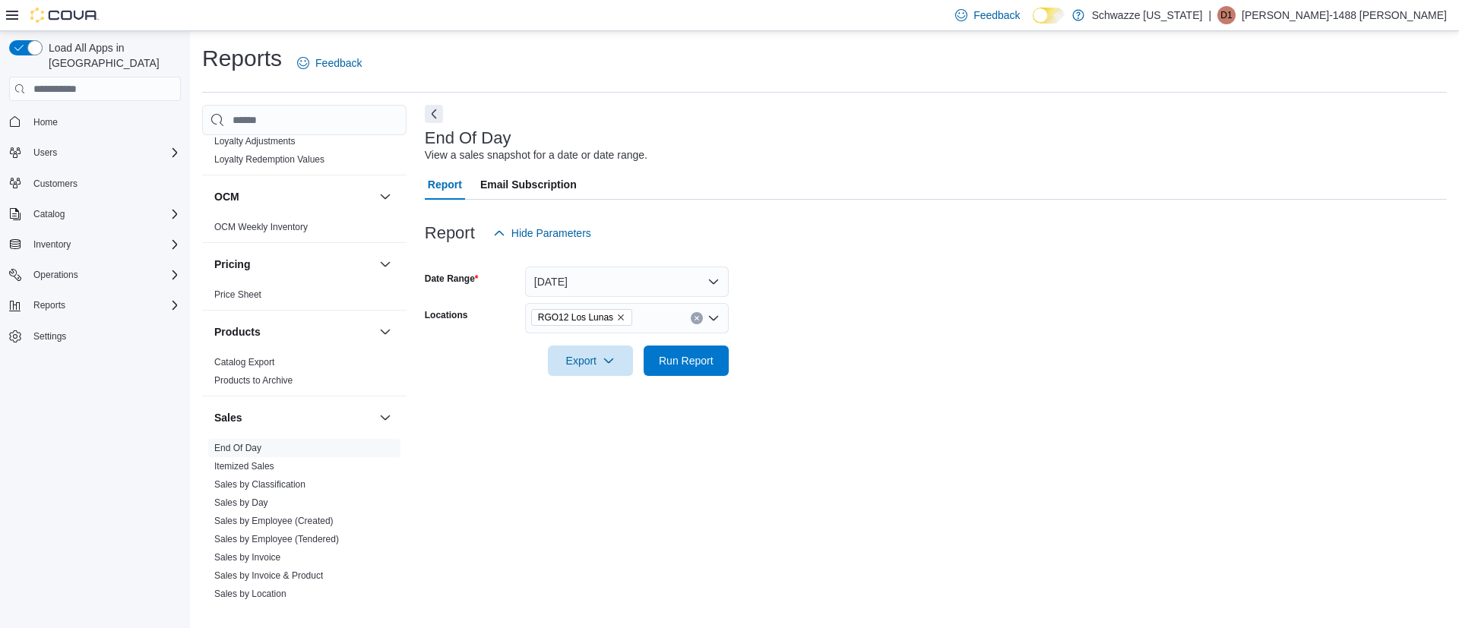
drag, startPoint x: 1096, startPoint y: 341, endPoint x: 900, endPoint y: 358, distance: 196.0
click at [1095, 340] on div at bounding box center [936, 340] width 1022 height 12
click at [702, 356] on span "Run Report" at bounding box center [686, 360] width 55 height 15
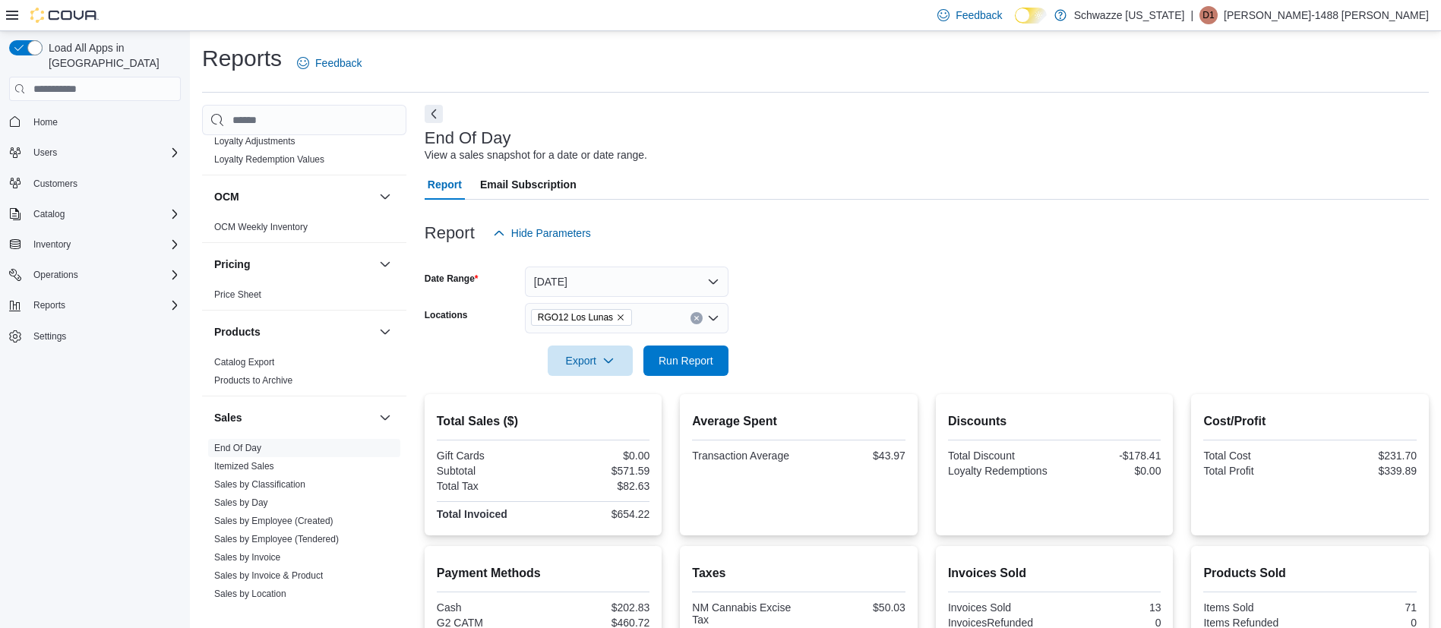
scroll to position [171, 0]
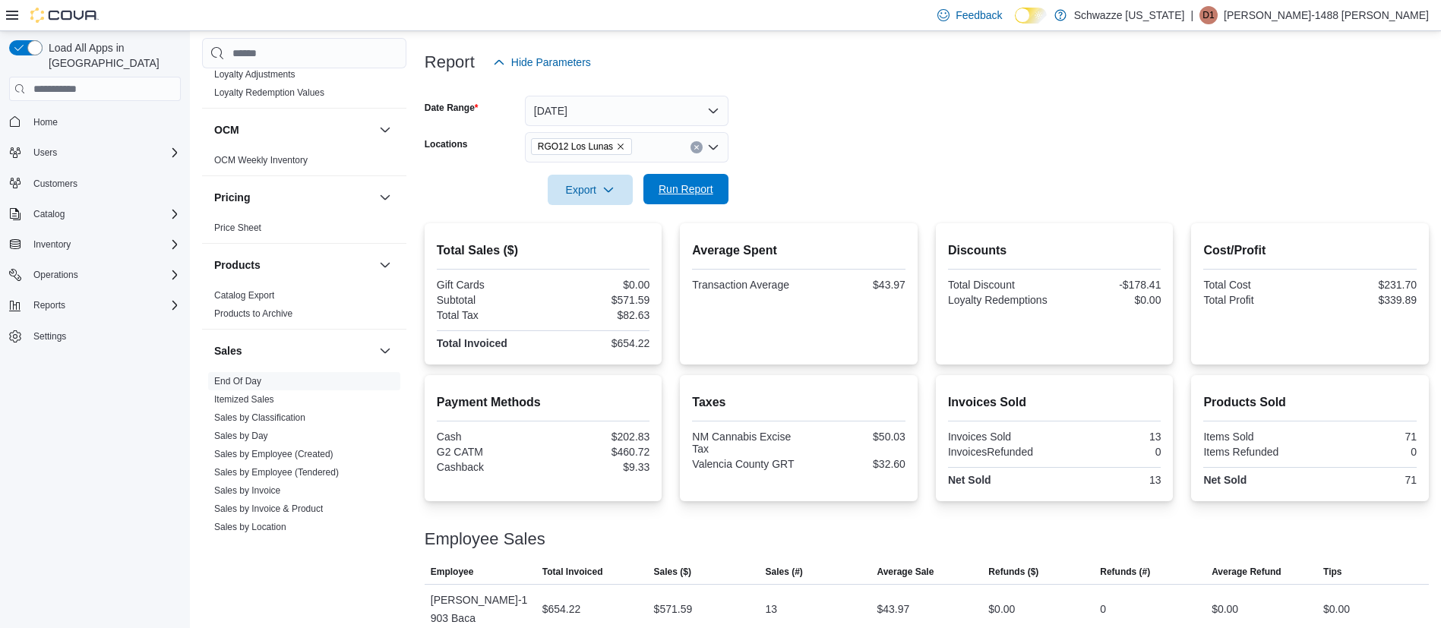
click at [688, 187] on span "Run Report" at bounding box center [686, 189] width 55 height 15
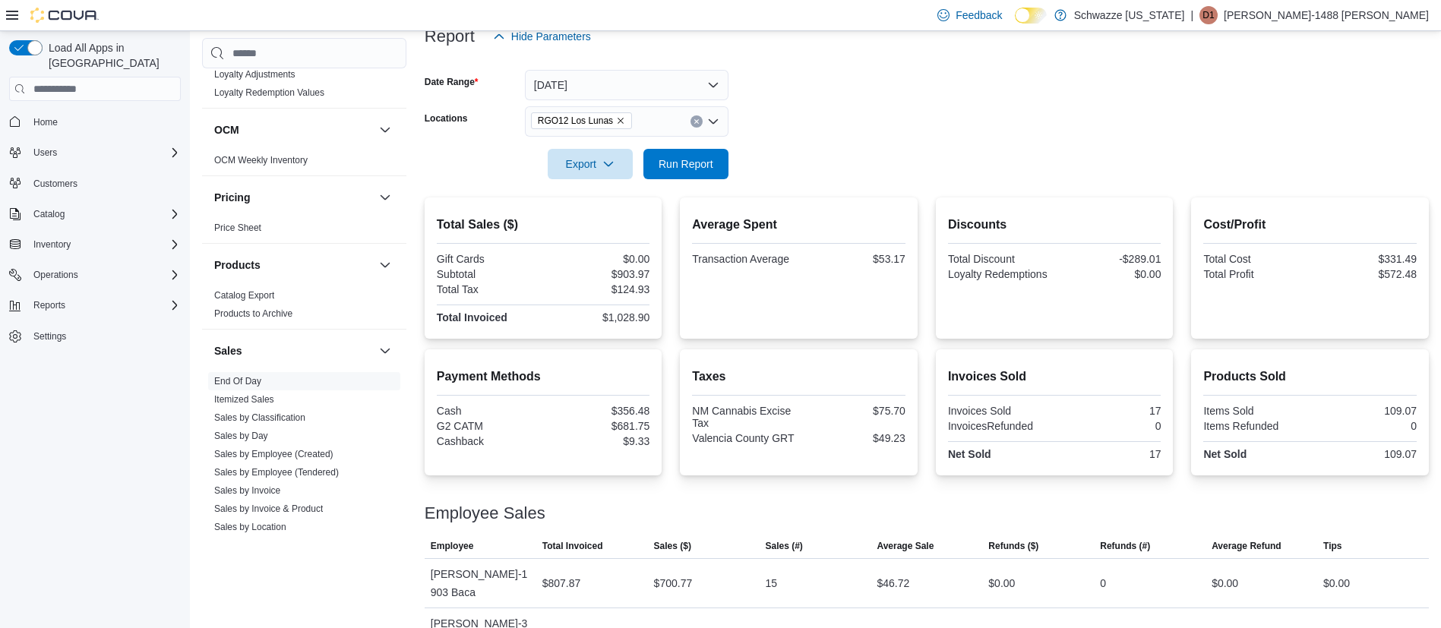
scroll to position [220, 0]
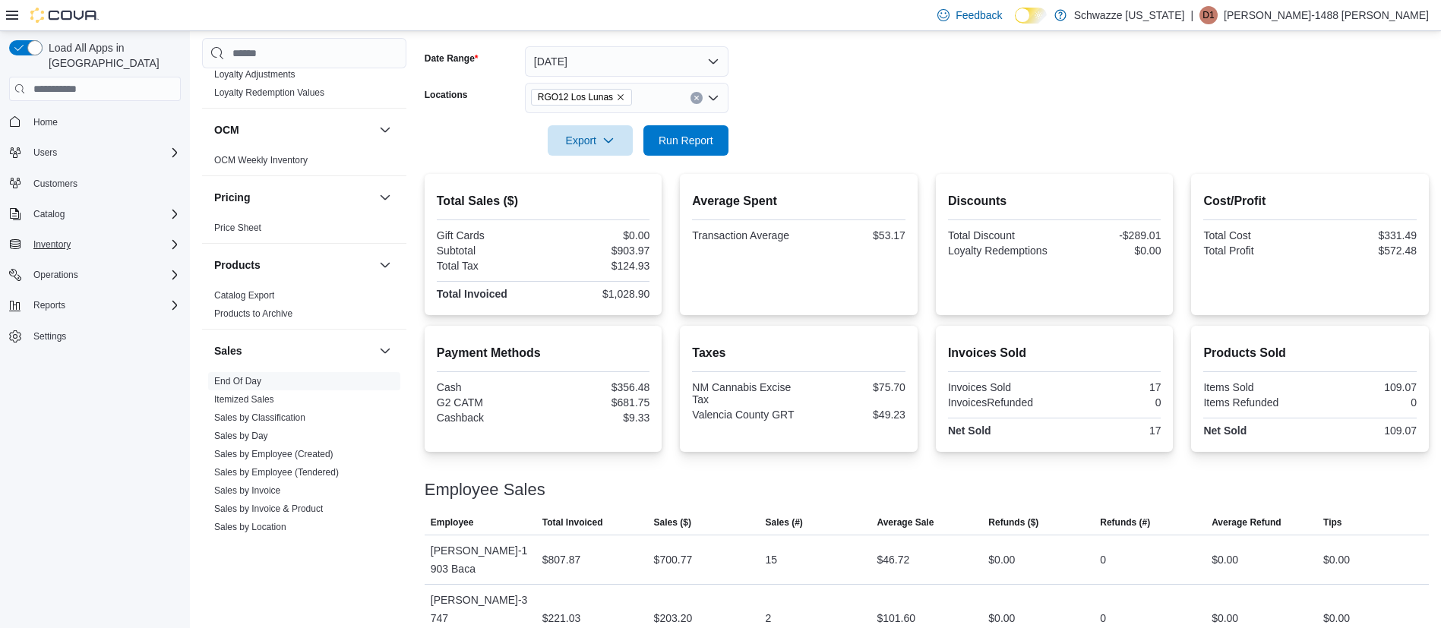
click at [77, 236] on div "Inventory" at bounding box center [103, 245] width 153 height 18
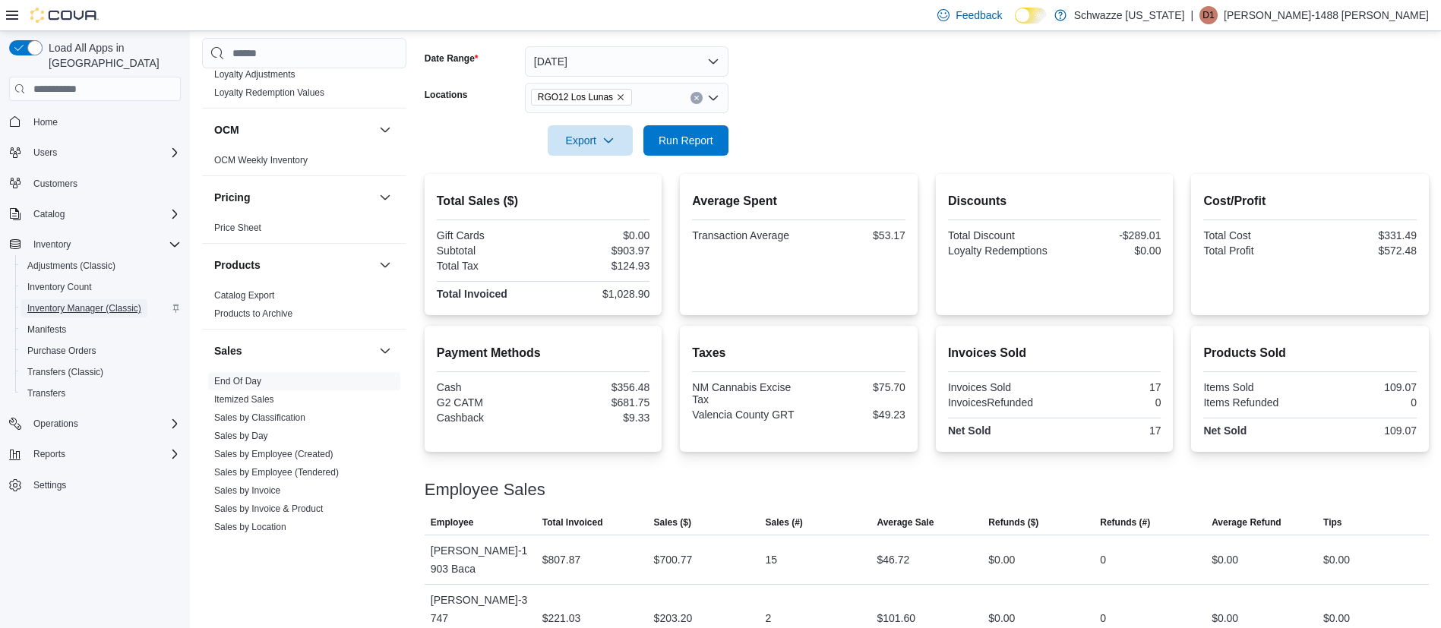
click at [76, 302] on span "Inventory Manager (Classic)" at bounding box center [84, 308] width 114 height 12
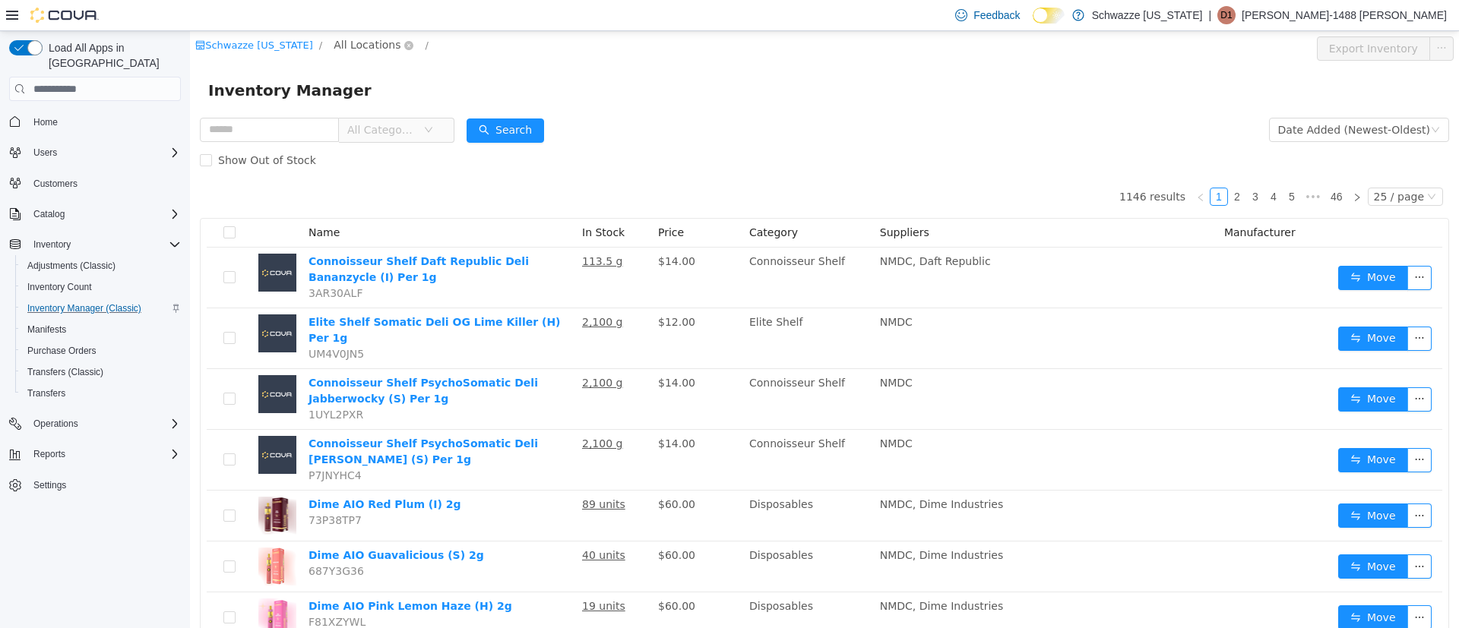
click at [358, 46] on span "All Locations" at bounding box center [367, 44] width 67 height 17
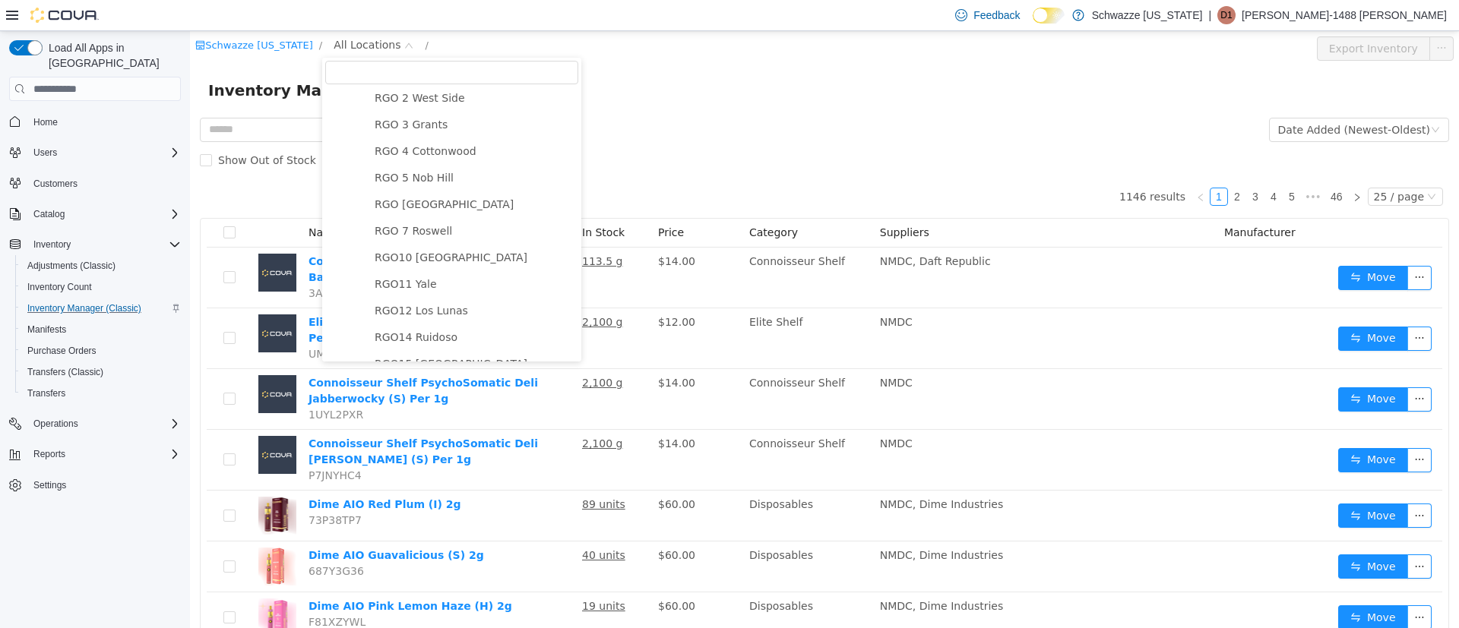
scroll to position [570, 0]
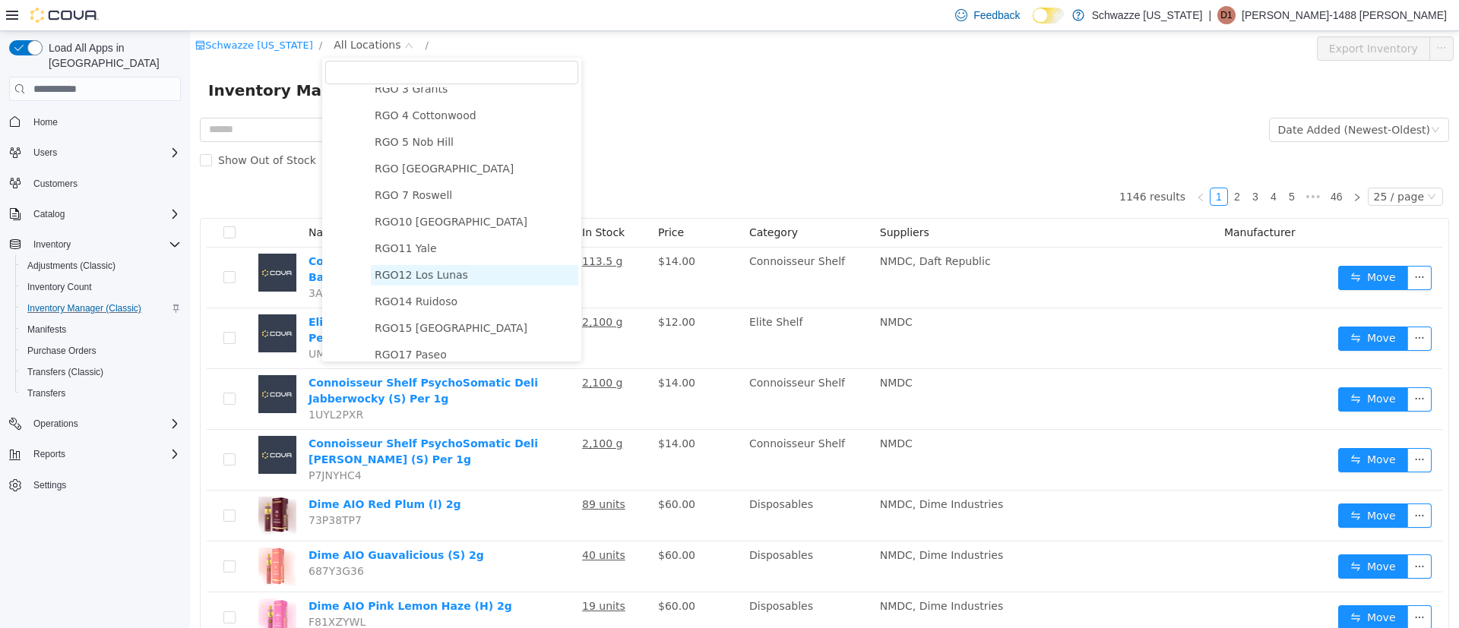
click at [434, 281] on span "RGO12 Los Lunas" at bounding box center [421, 275] width 93 height 12
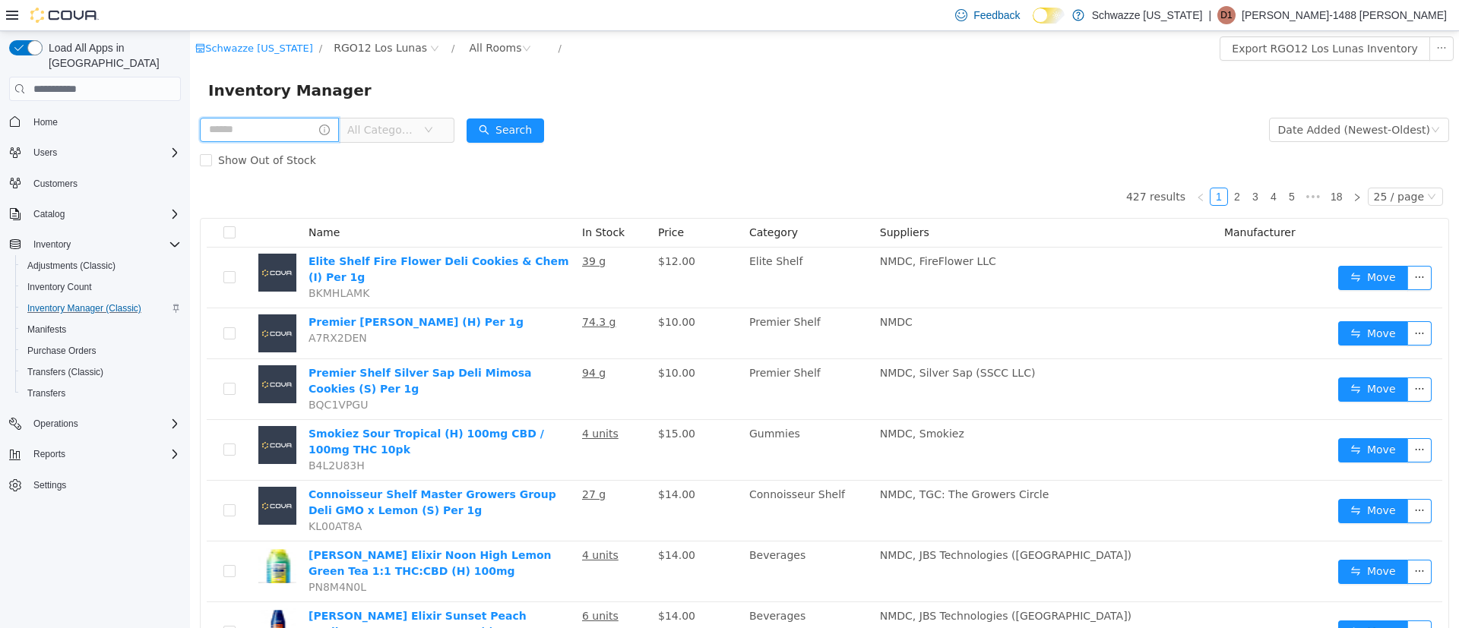
click at [245, 126] on input "text" at bounding box center [269, 130] width 139 height 24
type input "******"
click at [537, 134] on button "Search" at bounding box center [519, 131] width 77 height 24
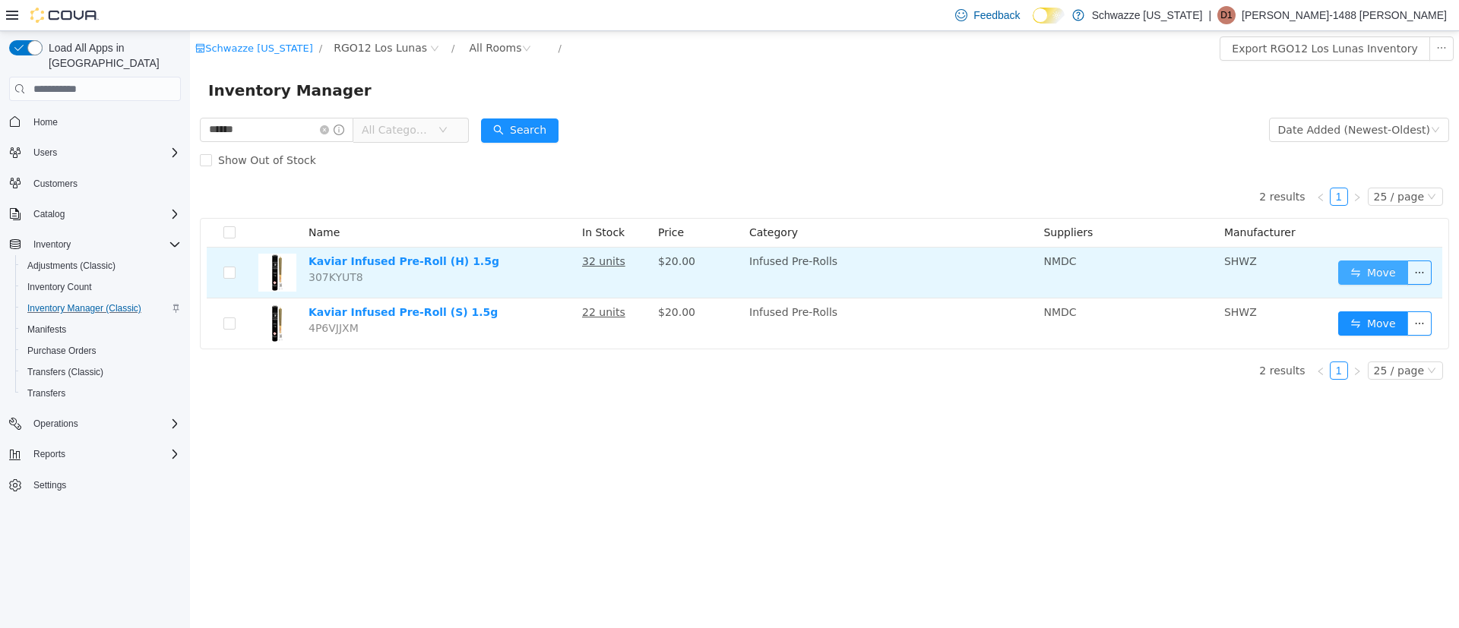
click at [1396, 279] on button "Move" at bounding box center [1373, 273] width 70 height 24
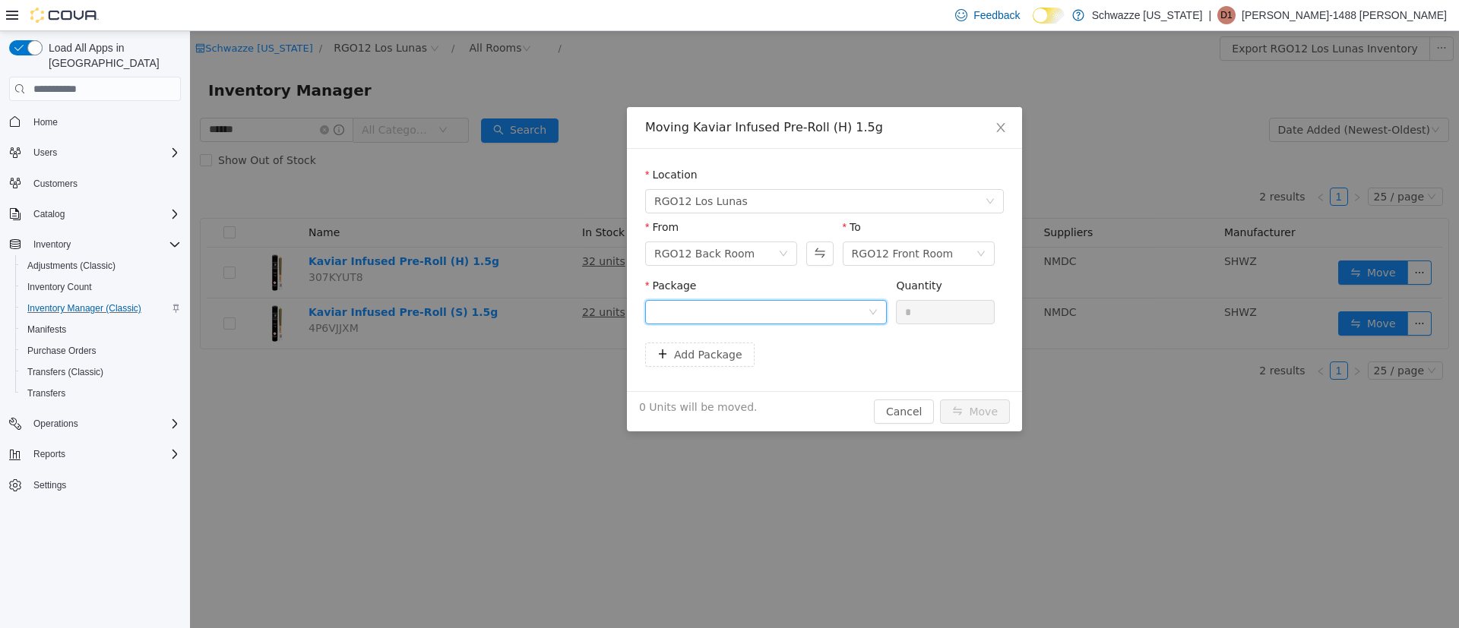
click at [712, 313] on div at bounding box center [760, 312] width 213 height 23
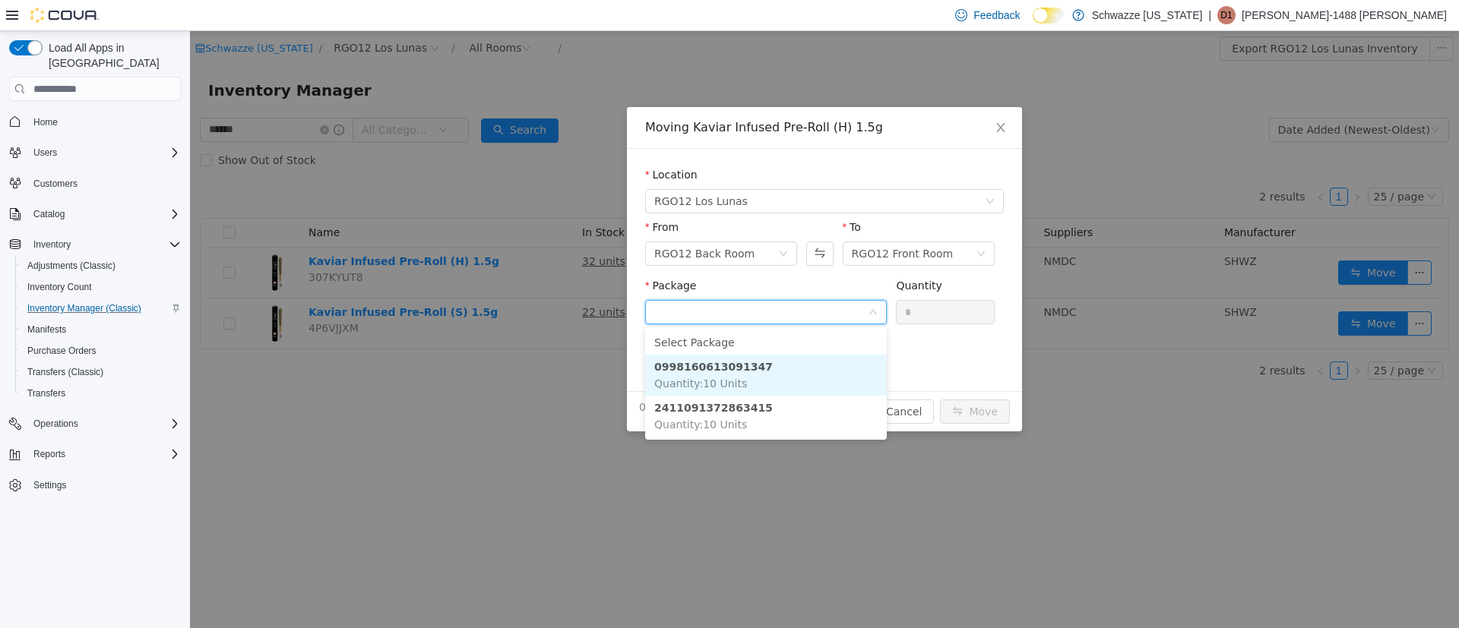
click at [702, 362] on strong "0998160613091347" at bounding box center [713, 367] width 119 height 12
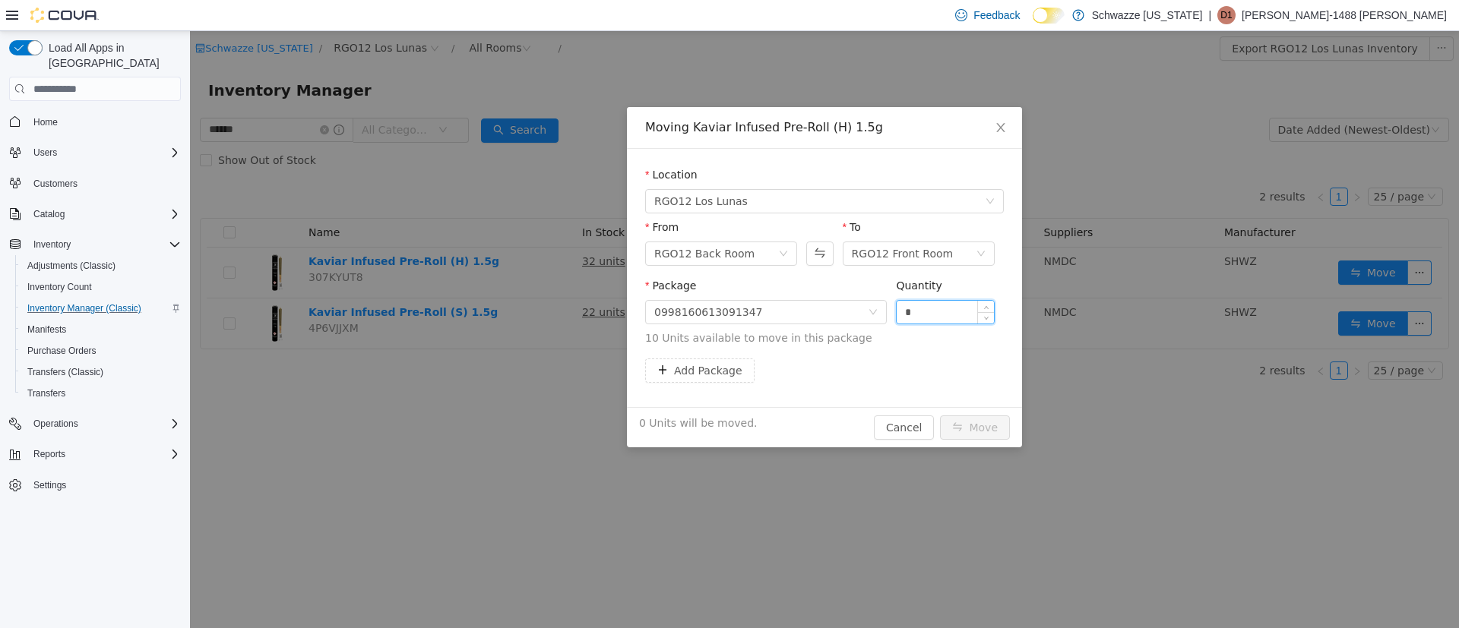
click at [897, 308] on input "*" at bounding box center [944, 312] width 97 height 23
type input "**"
click at [970, 435] on button "Move" at bounding box center [975, 428] width 70 height 24
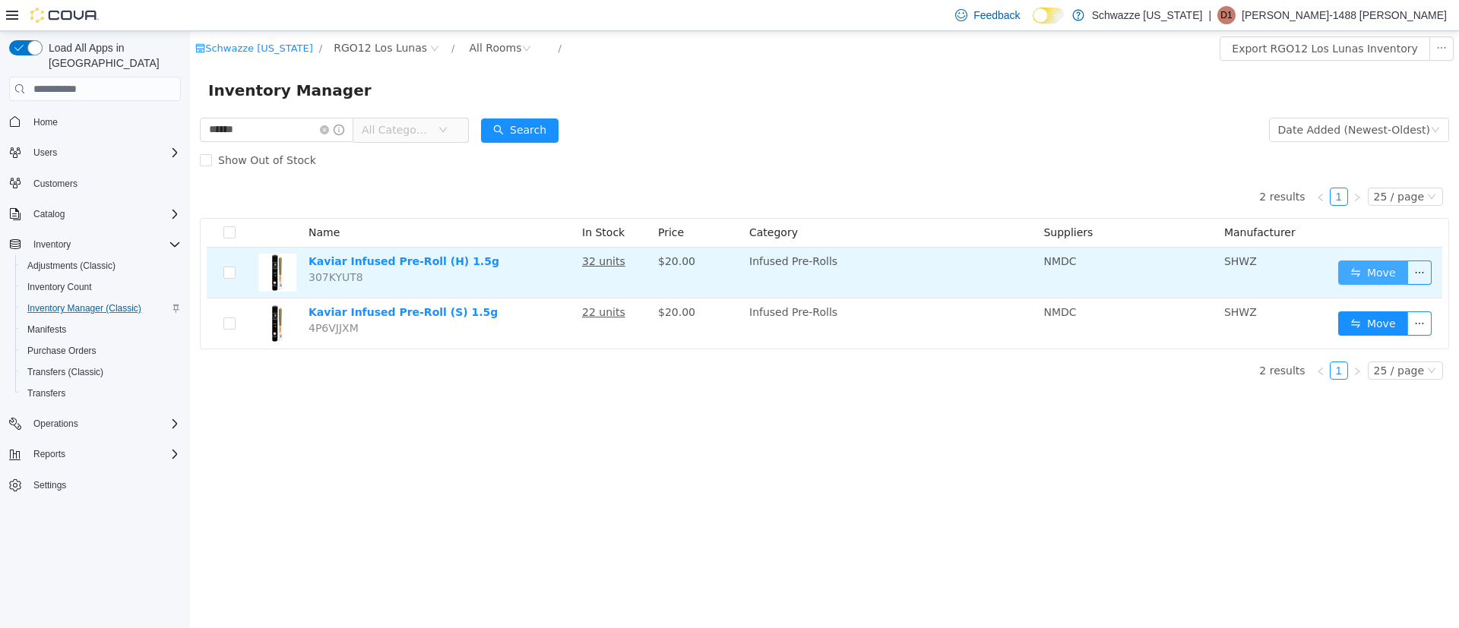
click at [1398, 274] on button "Move" at bounding box center [1373, 273] width 70 height 24
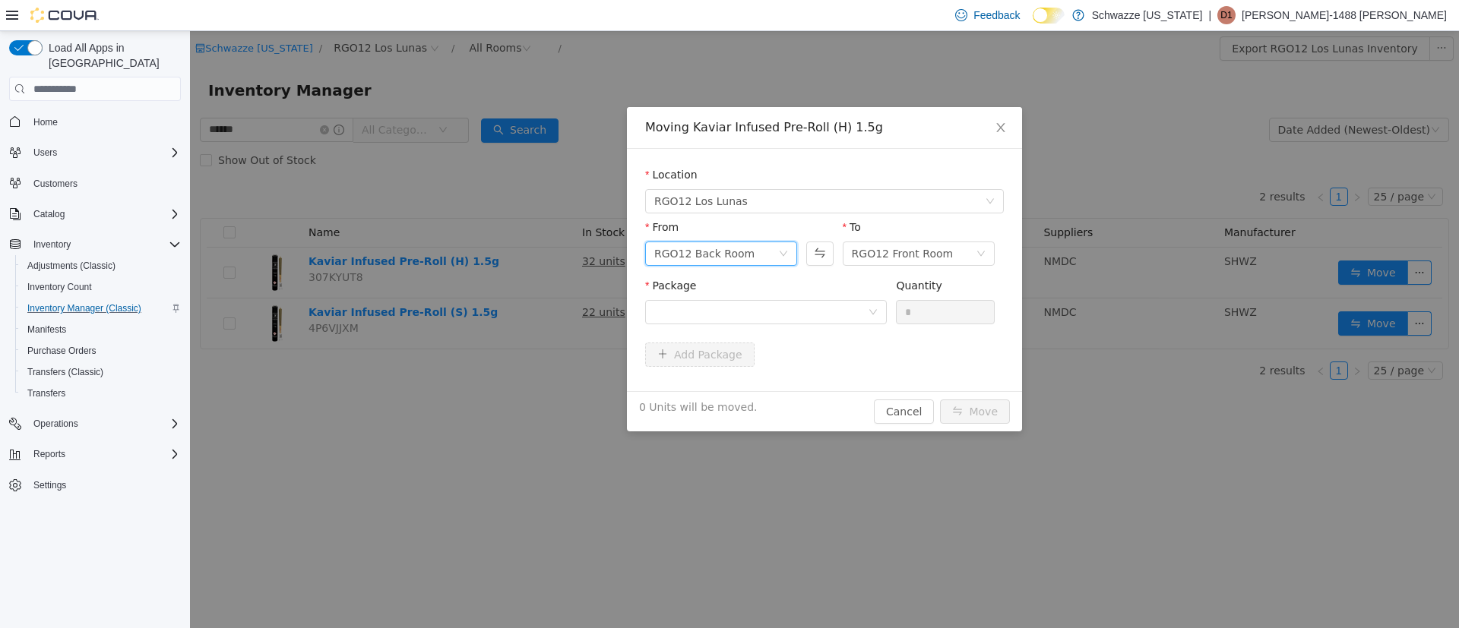
click at [712, 254] on div "RGO12 Back Room" at bounding box center [704, 253] width 100 height 23
click at [717, 308] on li "RGO12 Front Room" at bounding box center [721, 308] width 152 height 24
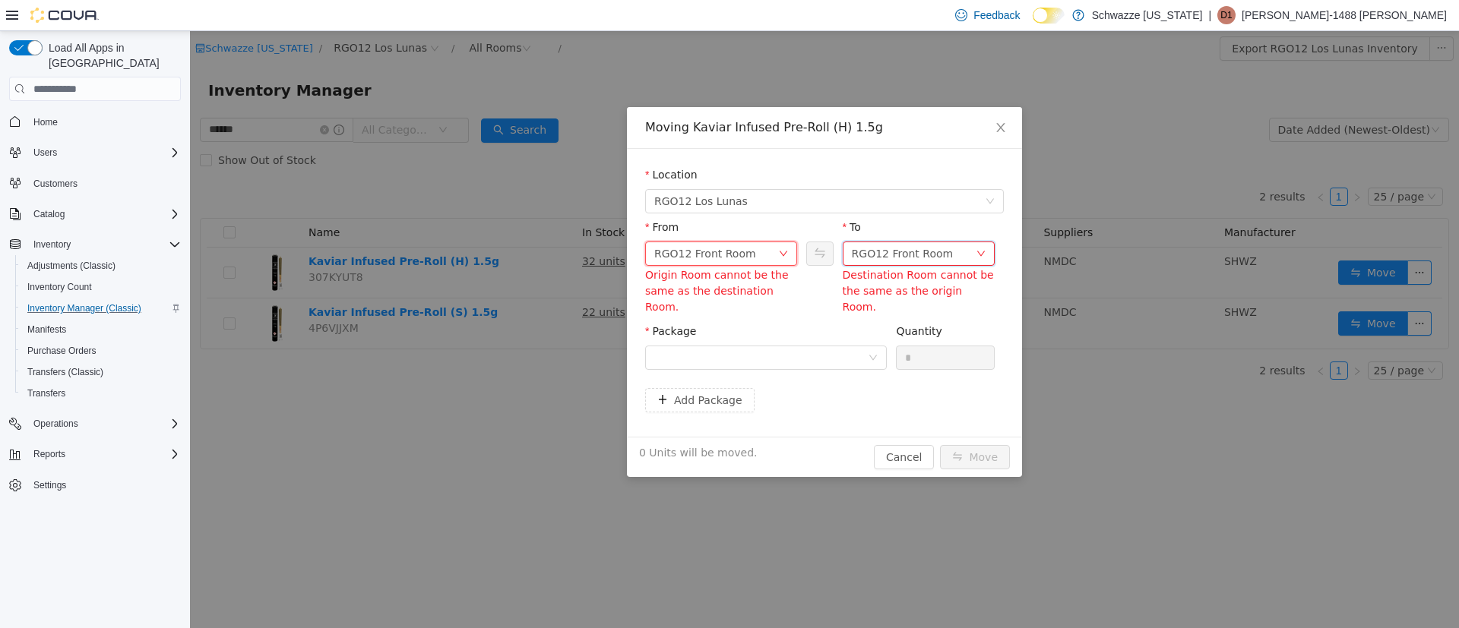
click at [858, 257] on div "RGO12 Front Room" at bounding box center [903, 253] width 102 height 23
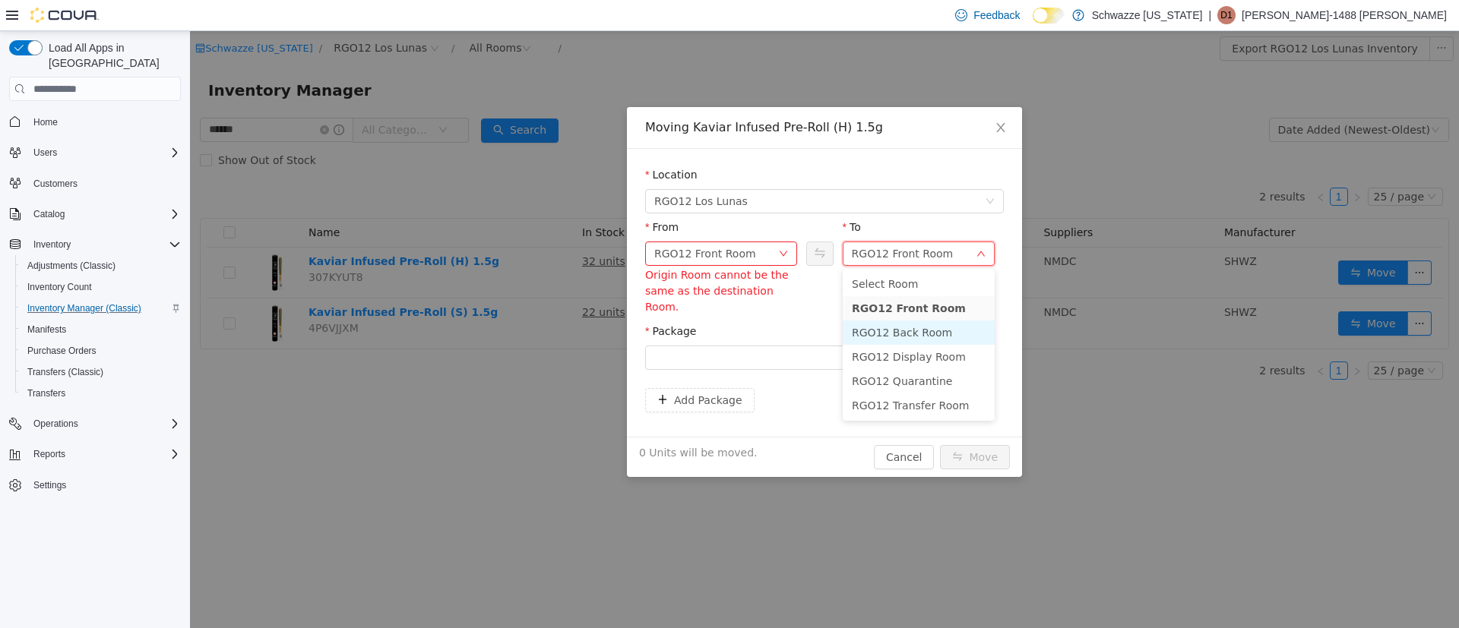
click at [866, 327] on li "RGO12 Back Room" at bounding box center [919, 333] width 152 height 24
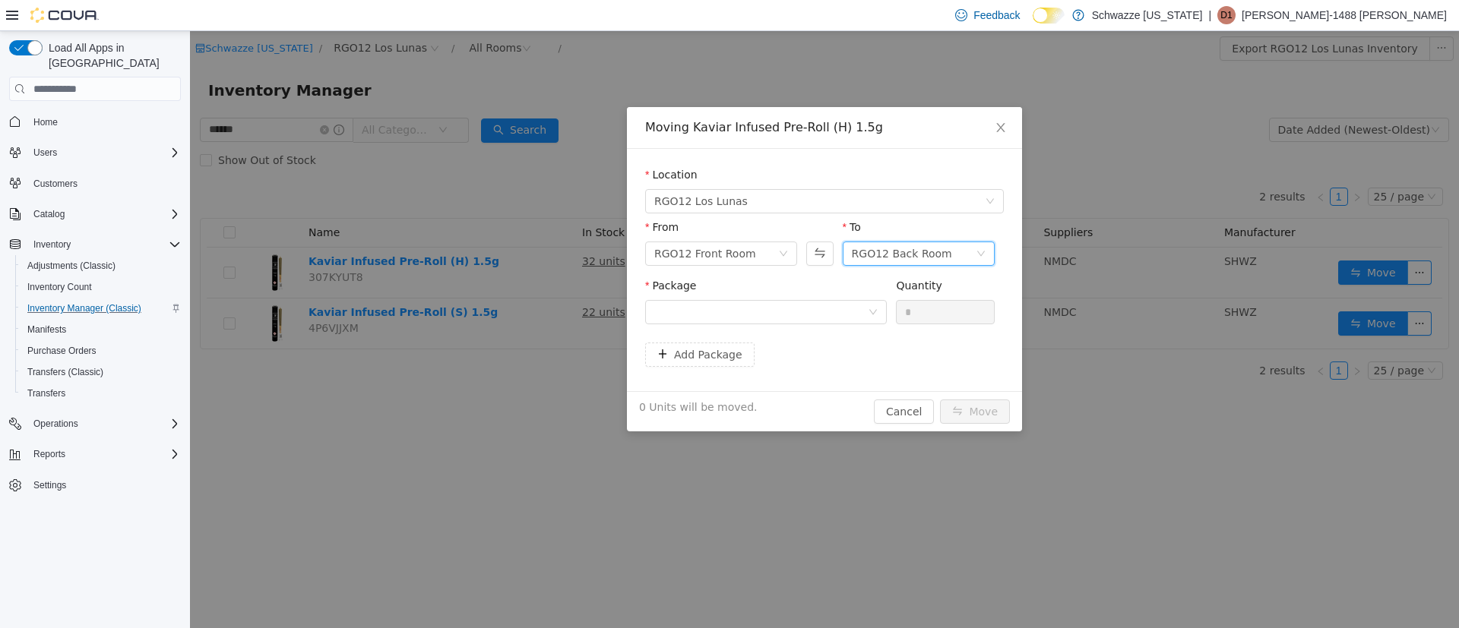
click at [774, 334] on div "Package Quantity *" at bounding box center [824, 307] width 359 height 58
click at [773, 326] on div "Package" at bounding box center [766, 304] width 242 height 52
click at [773, 316] on div at bounding box center [760, 312] width 213 height 23
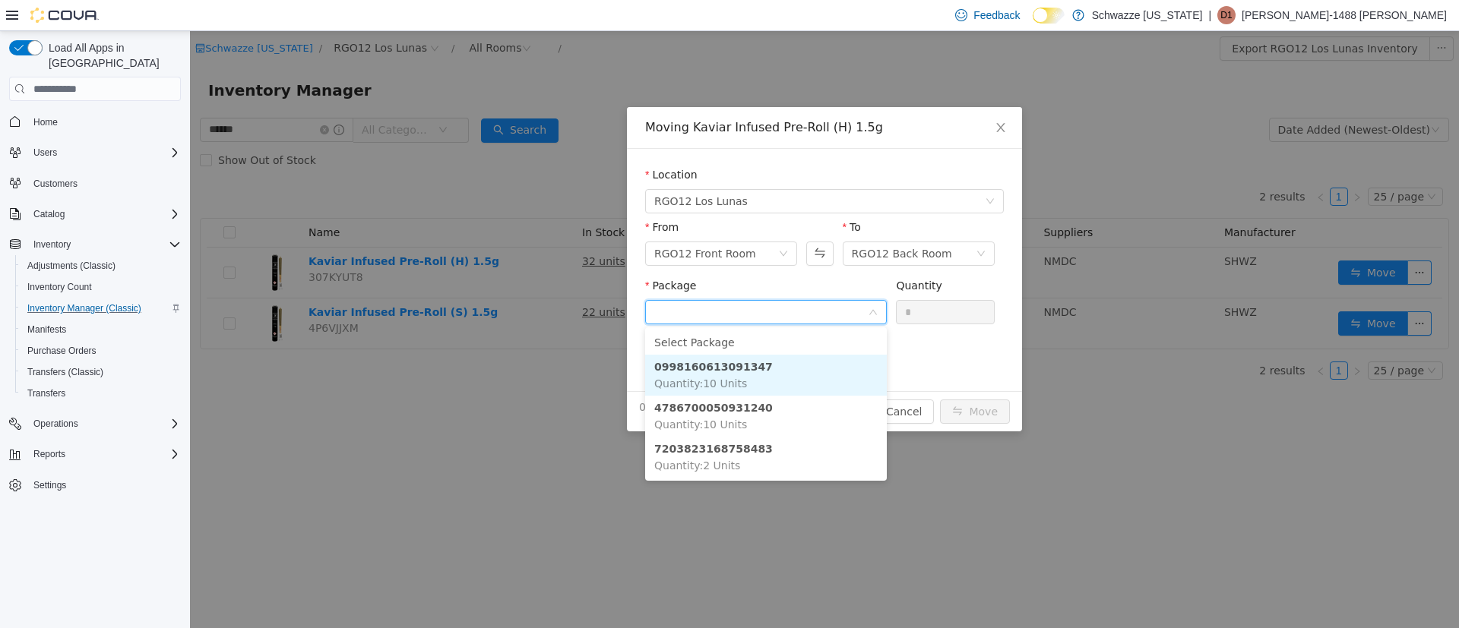
click at [744, 371] on strong "0998160613091347" at bounding box center [713, 367] width 119 height 12
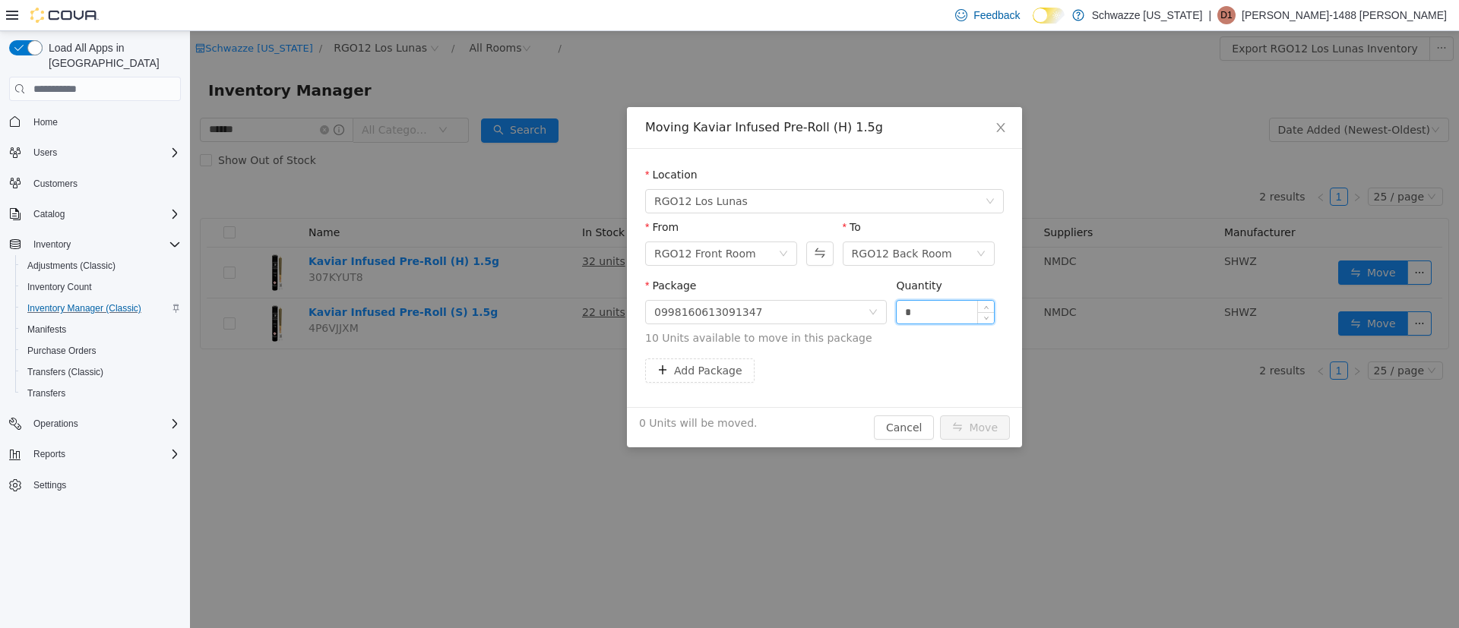
click at [903, 307] on input "*" at bounding box center [944, 312] width 97 height 23
type input "**"
click at [983, 434] on button "Move" at bounding box center [975, 428] width 70 height 24
